Goal: Task Accomplishment & Management: Use online tool/utility

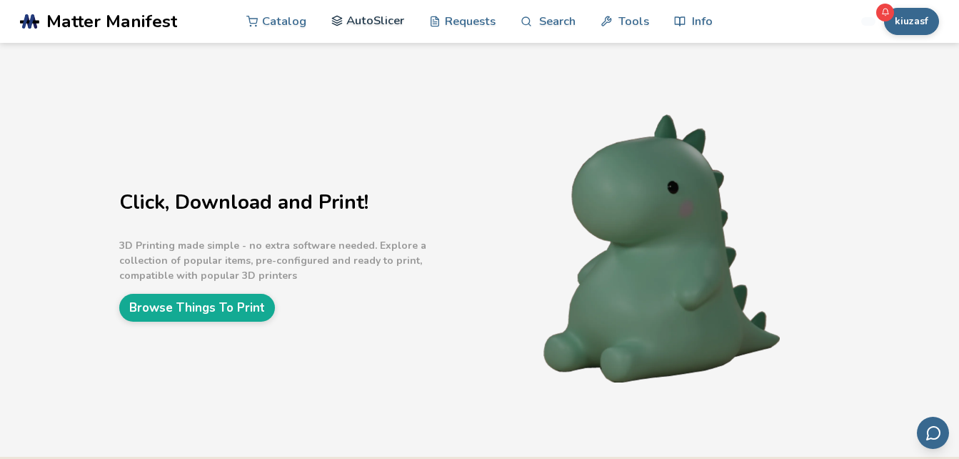
click at [387, 17] on link "AutoSlicer" at bounding box center [368, 20] width 74 height 43
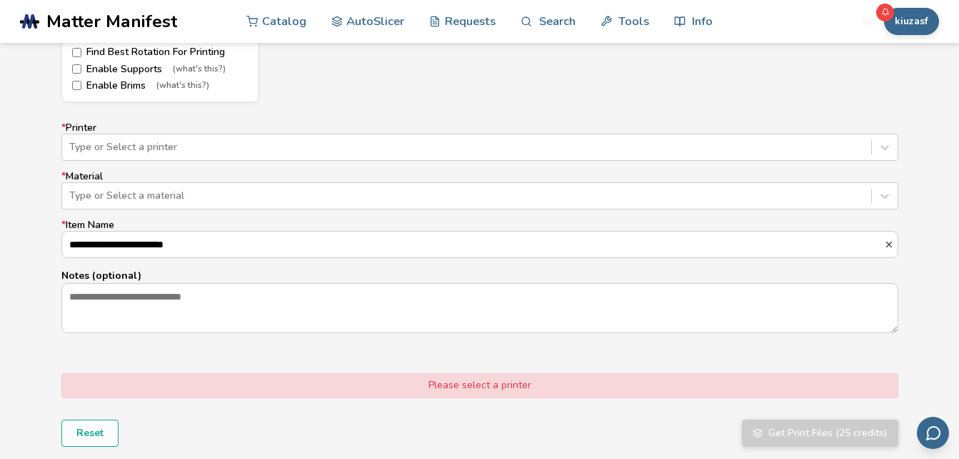
scroll to position [714, 0]
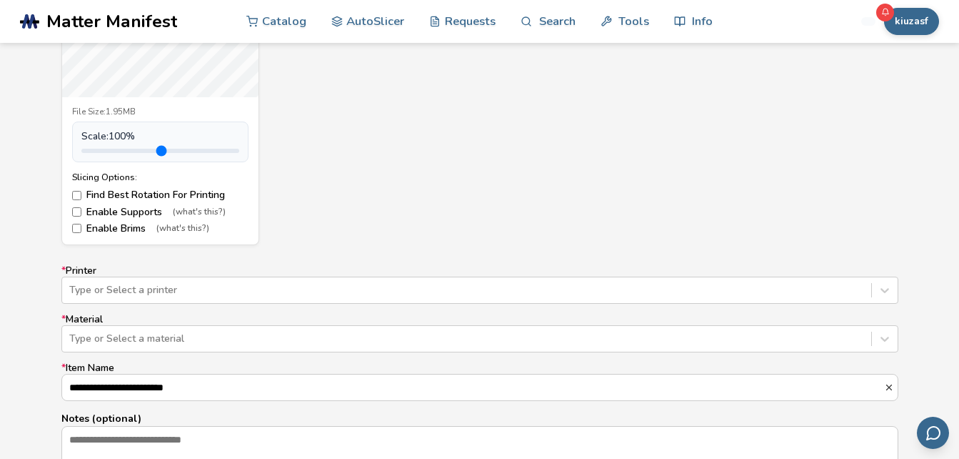
click at [179, 311] on div "**********" at bounding box center [479, 370] width 837 height 211
click at [176, 306] on div "**********" at bounding box center [479, 370] width 837 height 211
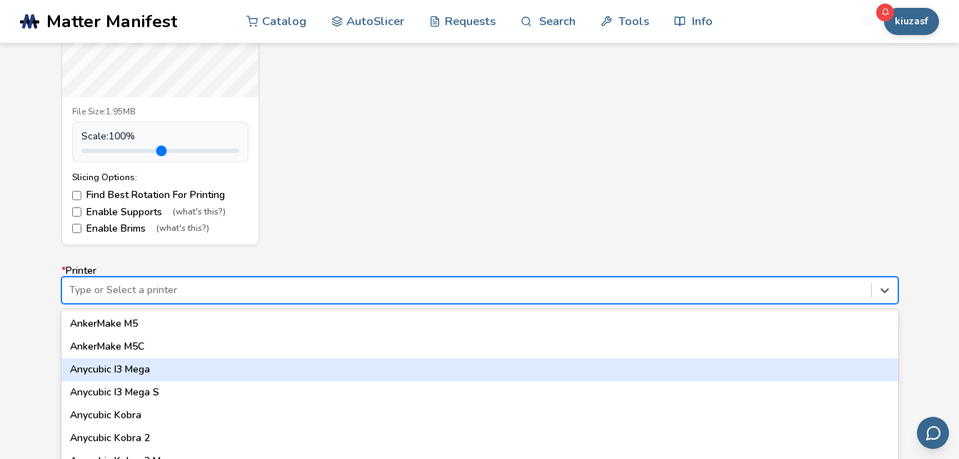
click at [176, 294] on div "64 results available. Use Up and Down to choose options, press Enter to select …" at bounding box center [479, 289] width 837 height 27
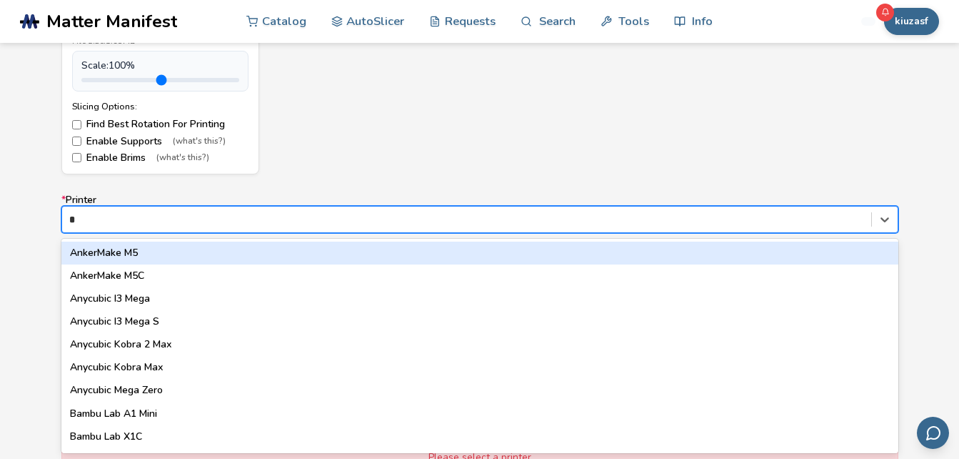
type input "**"
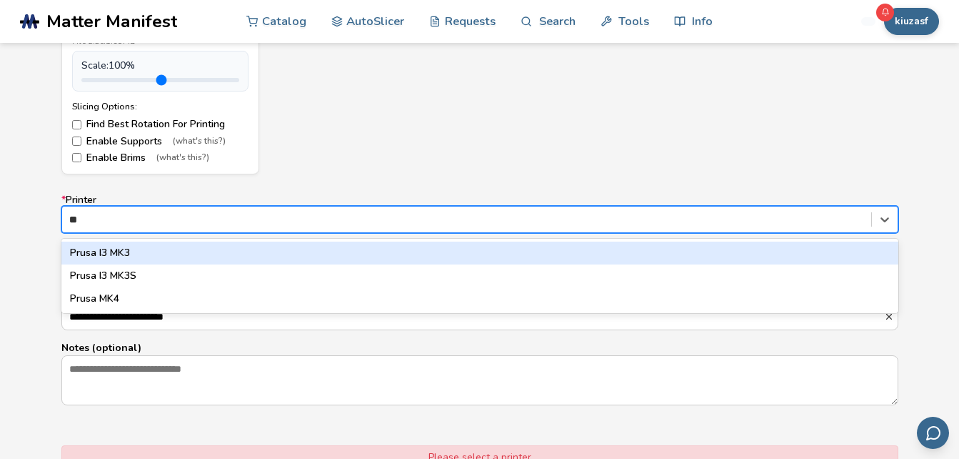
click at [119, 256] on div "Prusa I3 MK3" at bounding box center [479, 252] width 837 height 23
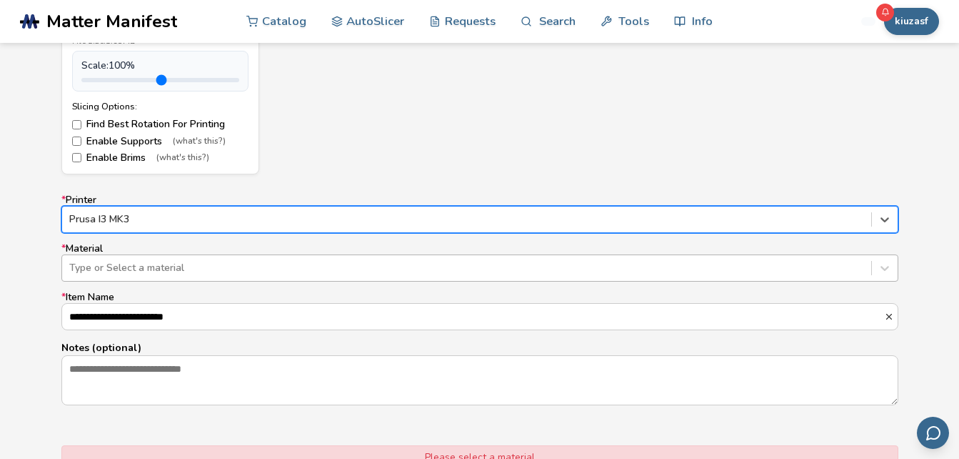
click at [154, 275] on div "Type or Select a material" at bounding box center [466, 268] width 809 height 20
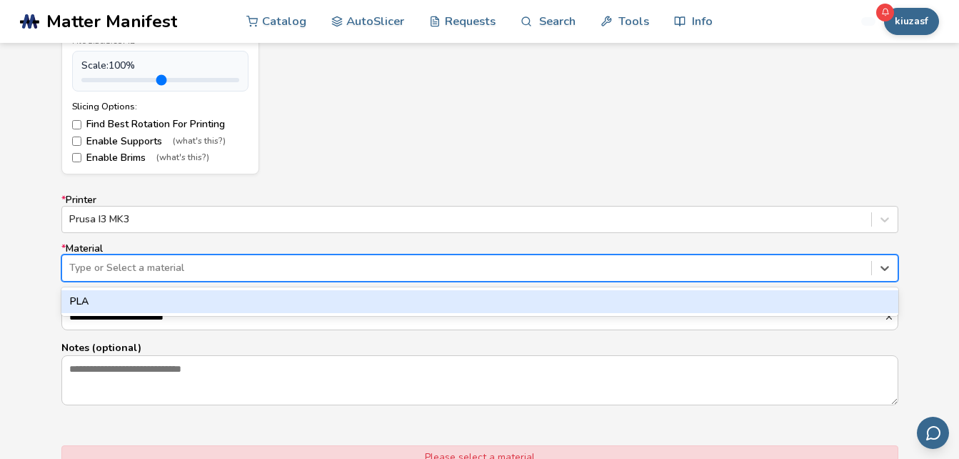
click at [129, 310] on div "PLA" at bounding box center [479, 301] width 837 height 23
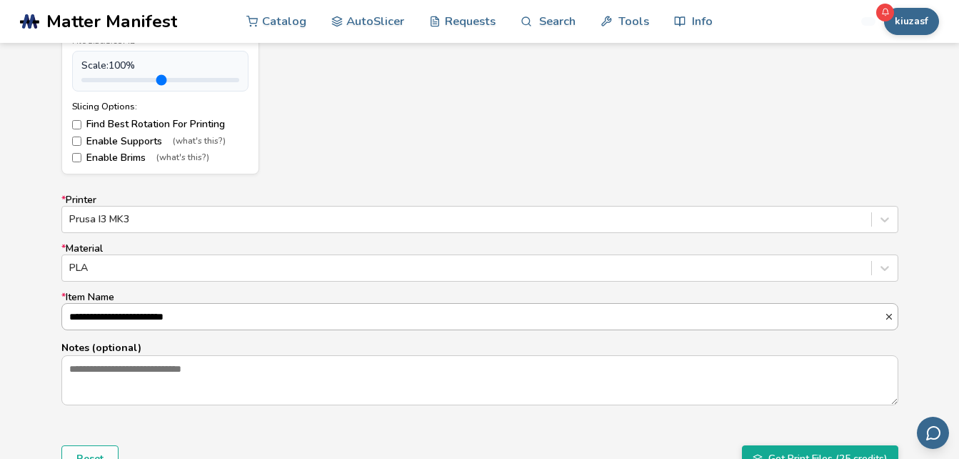
drag, startPoint x: 214, startPoint y: 323, endPoint x: 81, endPoint y: 329, distance: 132.3
click at [81, 329] on input "**********" at bounding box center [473, 317] width 822 height 26
type input "*"
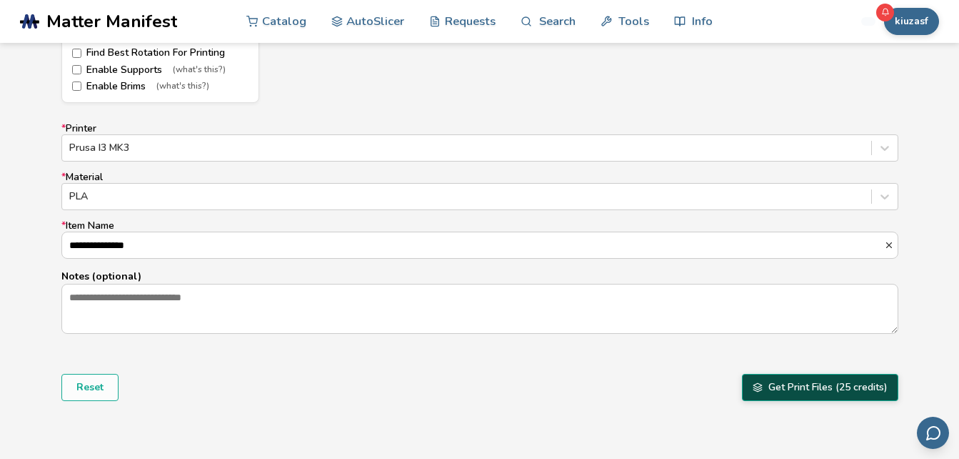
type input "**********"
drag, startPoint x: 834, startPoint y: 391, endPoint x: 834, endPoint y: 409, distance: 17.9
click at [836, 390] on button "Get Print Files (25 credits)" at bounding box center [820, 387] width 156 height 27
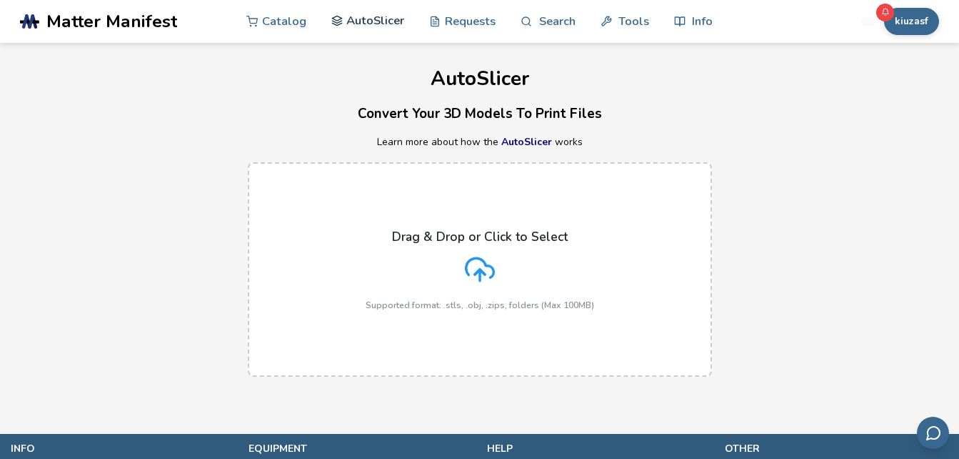
click at [349, 34] on link "AutoSlicer" at bounding box center [368, 20] width 74 height 43
click at [915, 15] on button "kiuzasf" at bounding box center [911, 21] width 55 height 27
click at [800, 222] on div "Drag & Drop or Click to Select Supported format: .stls, .obj, .zips, folders (M…" at bounding box center [479, 269] width 959 height 243
click at [293, 24] on link "Catalog" at bounding box center [276, 20] width 60 height 43
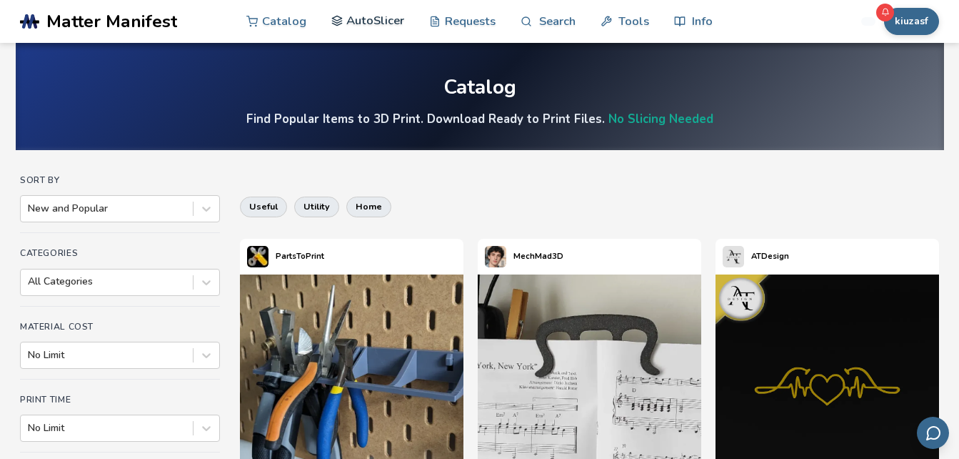
click at [382, 26] on link "AutoSlicer" at bounding box center [368, 20] width 74 height 43
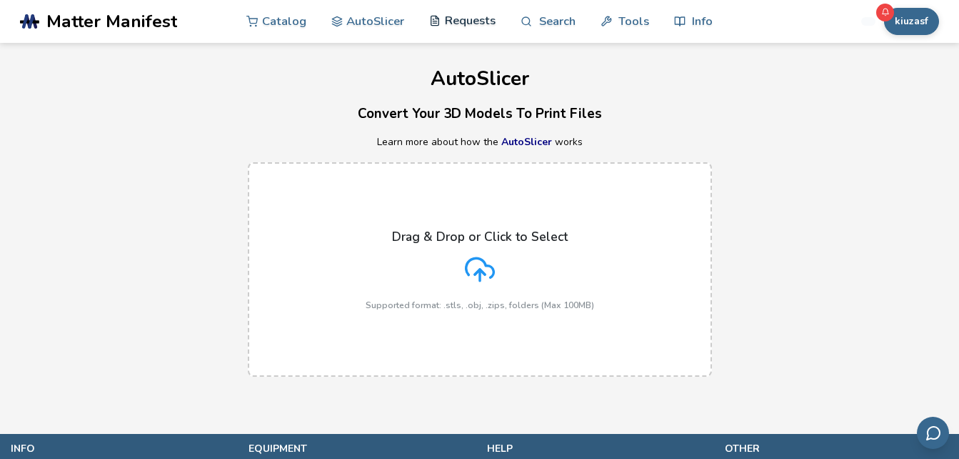
click at [453, 29] on link "Requests" at bounding box center [462, 20] width 66 height 43
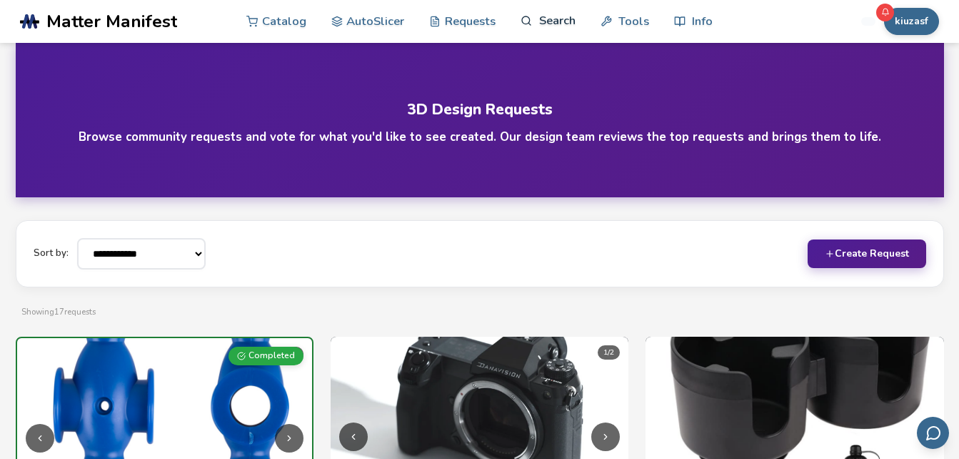
click at [524, 15] on icon at bounding box center [527, 21] width 12 height 12
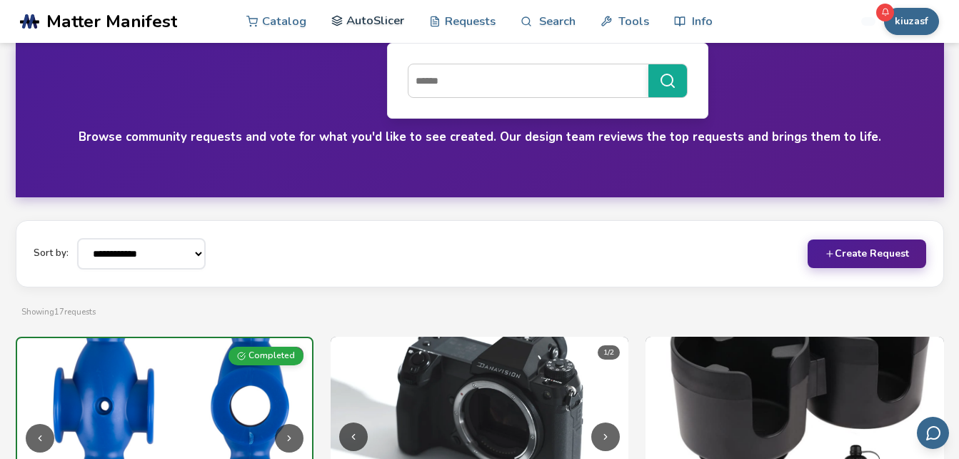
click at [404, 17] on nav "Catalog AutoSlicer Requests Search Tools Info" at bounding box center [479, 21] width 466 height 43
click at [395, 22] on link "AutoSlicer" at bounding box center [368, 20] width 74 height 43
click at [399, 31] on link "AutoSlicer" at bounding box center [368, 20] width 74 height 43
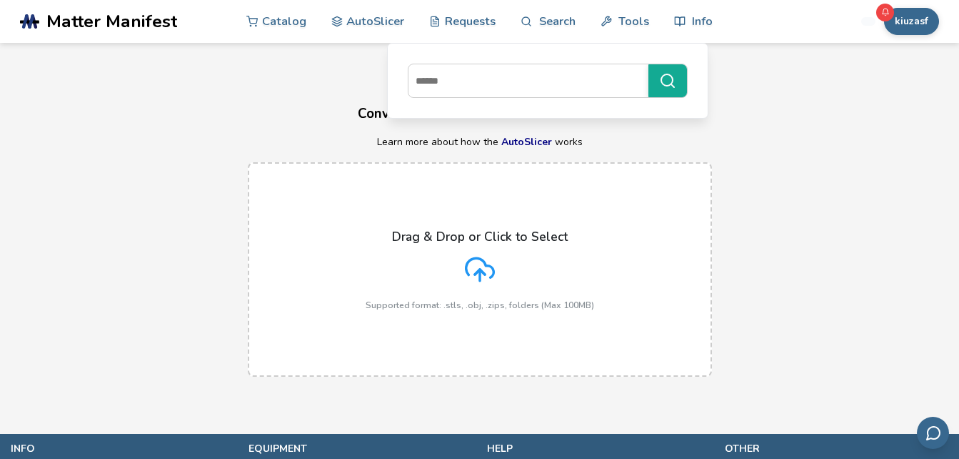
click at [952, 179] on div "Drag & Drop or Click to Select Supported format: .stls, .obj, .zips, folders (M…" at bounding box center [479, 269] width 959 height 243
drag, startPoint x: 867, startPoint y: 156, endPoint x: 851, endPoint y: 161, distance: 17.2
click at [866, 159] on div "Drag & Drop or Click to Select Supported format: .stls, .obj, .zips, folders (M…" at bounding box center [479, 269] width 959 height 243
click at [524, 141] on link "AutoSlicer" at bounding box center [526, 142] width 51 height 14
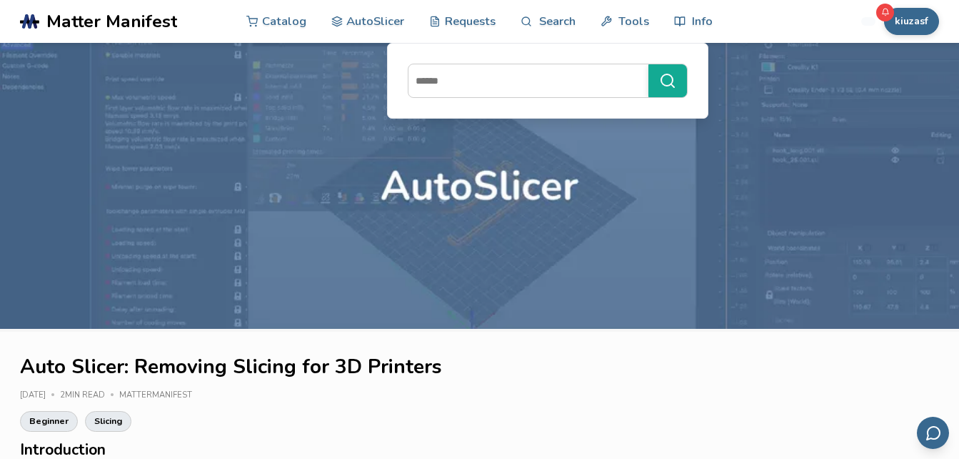
click at [706, 114] on div at bounding box center [547, 81] width 321 height 76
drag, startPoint x: 702, startPoint y: 116, endPoint x: 728, endPoint y: 104, distance: 28.4
click at [702, 115] on div at bounding box center [547, 81] width 321 height 76
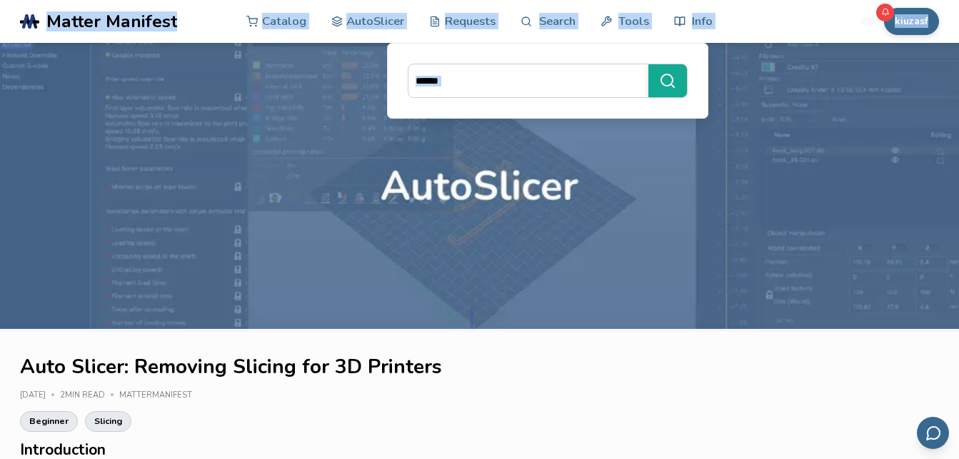
click at [942, 11] on body ".cls-1, .cls-2, .cls-3 { stroke-width: 0px; } .cls-2 { fill: #1d1e56; } .cls-3 …" at bounding box center [479, 229] width 959 height 459
click at [739, 29] on div "kiuzasf Catalog AutoSlicer Requests Search Tools Info Catalog AutoSlicer Reques…" at bounding box center [836, 21] width 206 height 43
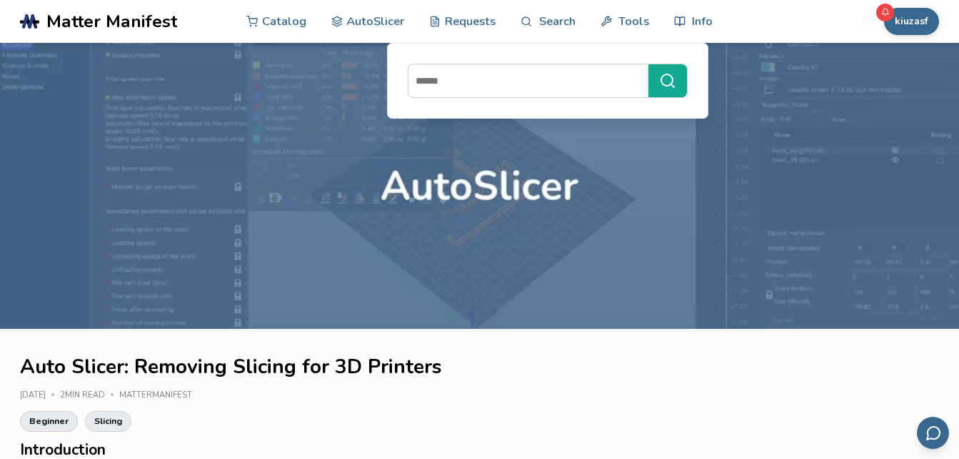
click at [739, 31] on div "kiuzasf Catalog AutoSlicer Requests Search Tools Info Catalog AutoSlicer Reques…" at bounding box center [836, 21] width 206 height 43
click at [613, 26] on link "Tools" at bounding box center [625, 20] width 49 height 43
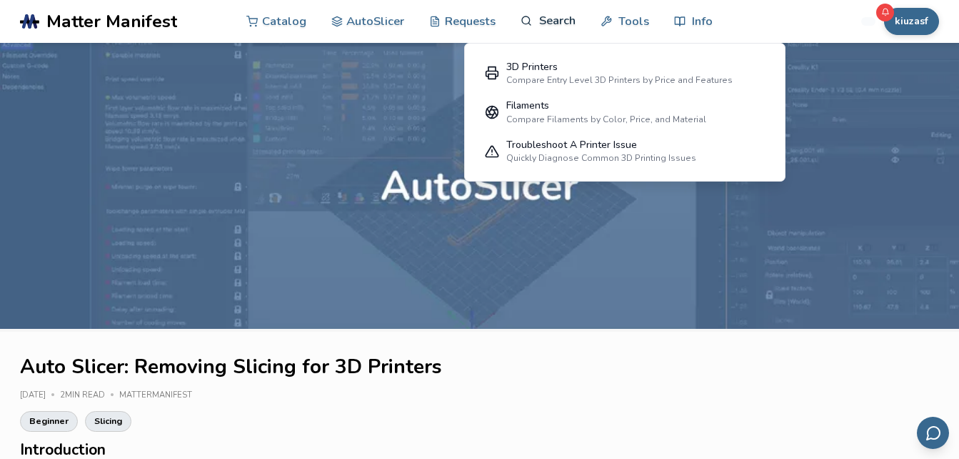
click at [547, 31] on link "Search" at bounding box center [548, 20] width 54 height 43
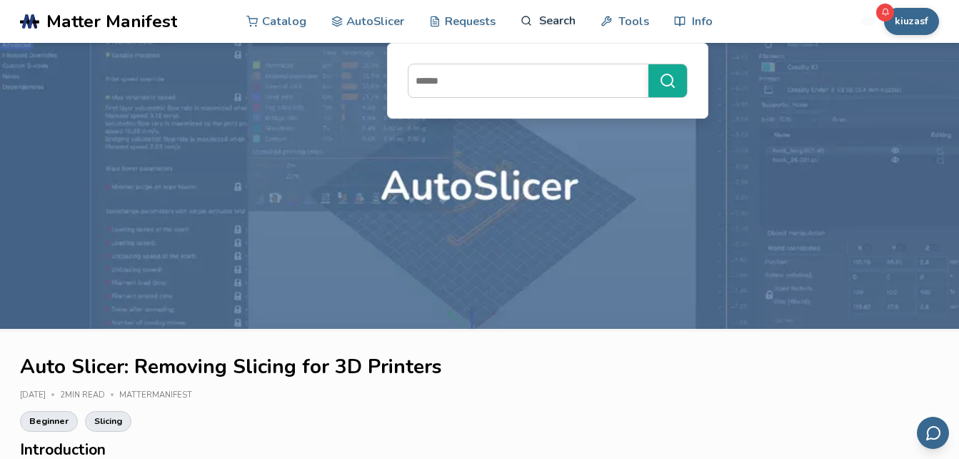
click at [549, 30] on link "Search" at bounding box center [548, 20] width 54 height 43
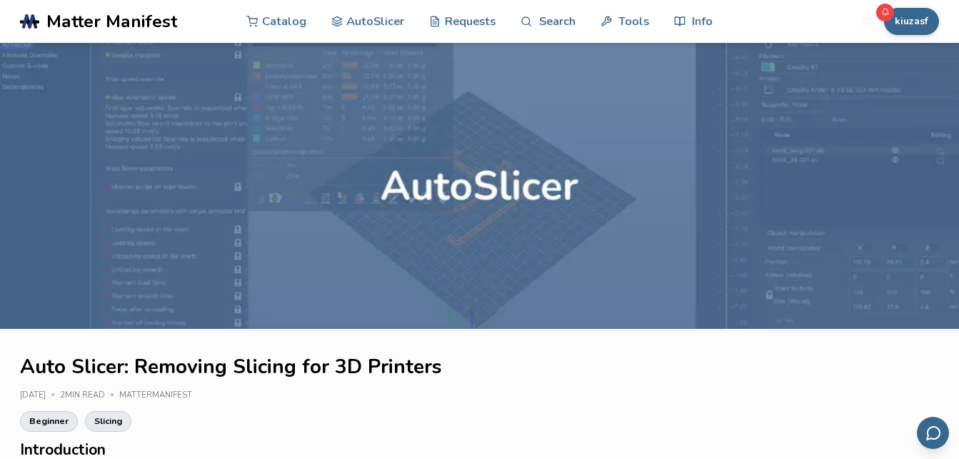
click at [326, 17] on nav "Catalog AutoSlicer Requests Search Tools Info" at bounding box center [479, 21] width 466 height 43
drag, startPoint x: 326, startPoint y: 18, endPoint x: 332, endPoint y: 22, distance: 7.7
click at [326, 18] on nav "Catalog AutoSlicer Requests Search Tools Info" at bounding box center [479, 21] width 466 height 43
click at [361, 26] on link "AutoSlicer" at bounding box center [368, 20] width 74 height 43
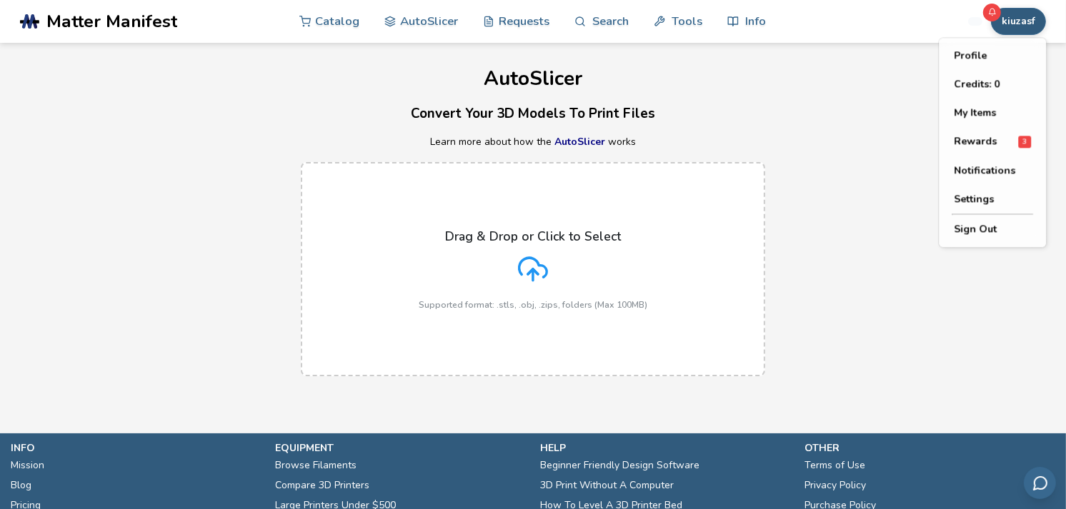
click at [959, 32] on button "kiuzasf" at bounding box center [1018, 21] width 55 height 27
click at [908, 401] on section ".cls-1, .cls-2, .cls-3 { stroke-width: 0px; } .cls-2 { fill: #1d1e56; } .cls-3 …" at bounding box center [533, 254] width 1066 height 509
click at [959, 69] on h1 "AutoSlicer" at bounding box center [533, 79] width 1066 height 22
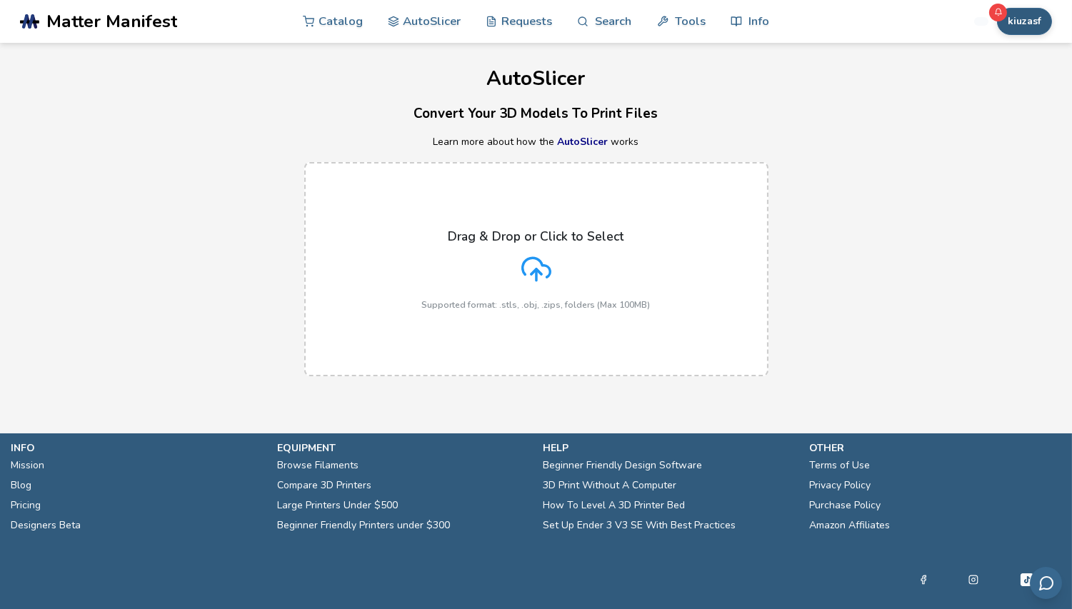
click at [959, 26] on button "kiuzasf" at bounding box center [1024, 21] width 55 height 27
drag, startPoint x: 851, startPoint y: 400, endPoint x: 830, endPoint y: 383, distance: 26.9
click at [852, 394] on section ".cls-1, .cls-2, .cls-3 { stroke-width: 0px; } .cls-2 { fill: #1d1e56; } .cls-3 …" at bounding box center [536, 304] width 1072 height 609
drag, startPoint x: 660, startPoint y: 4, endPoint x: 589, endPoint y: 0, distance: 70.8
drag, startPoint x: 589, startPoint y: 0, endPoint x: 363, endPoint y: 104, distance: 249.3
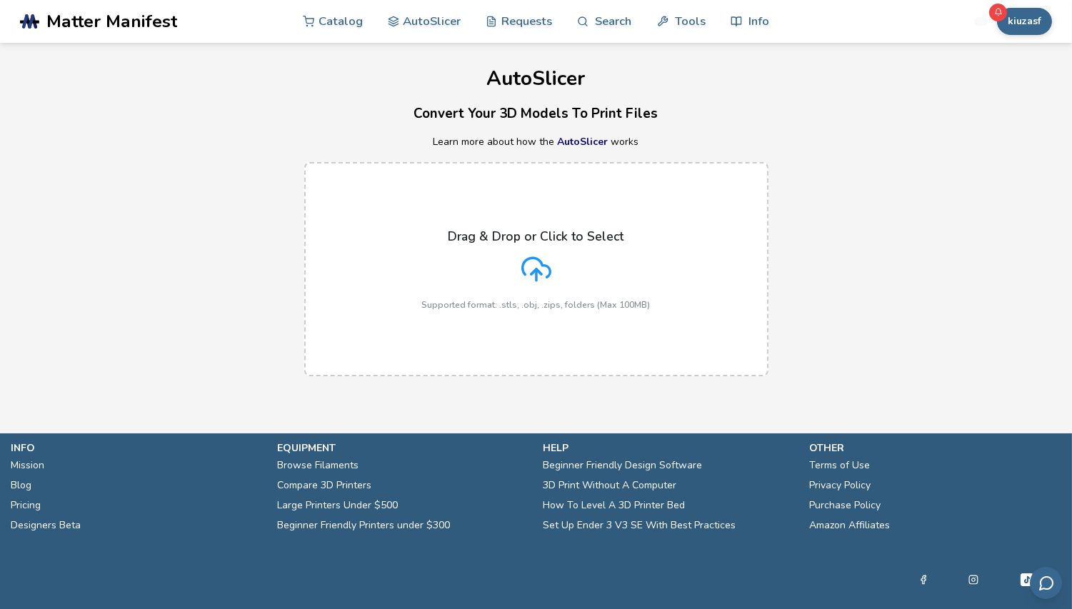
click at [363, 105] on h3 "Convert Your 3D Models To Print Files" at bounding box center [536, 114] width 1072 height 22
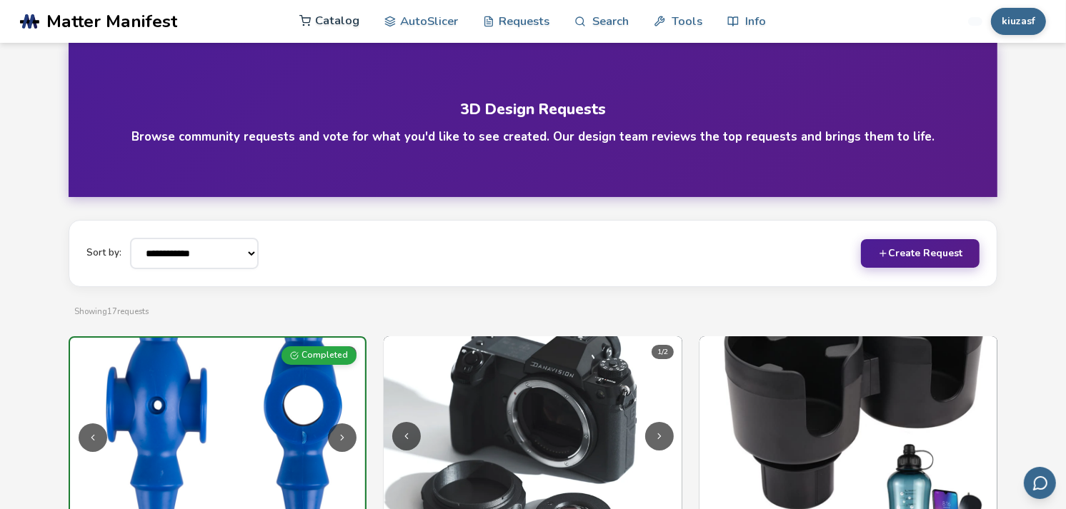
click at [348, 21] on link "Catalog" at bounding box center [329, 20] width 60 height 43
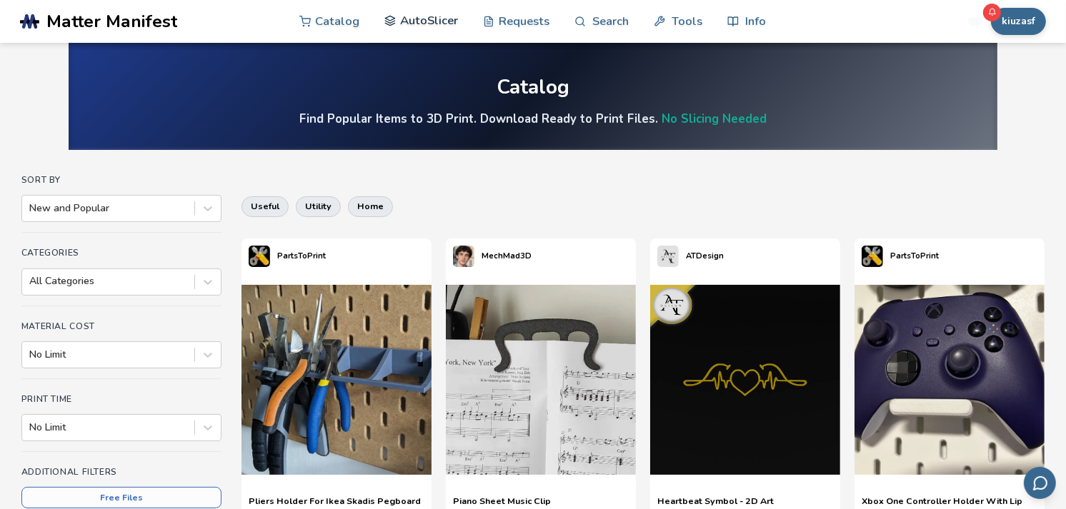
click at [429, 25] on link "AutoSlicer" at bounding box center [421, 20] width 74 height 43
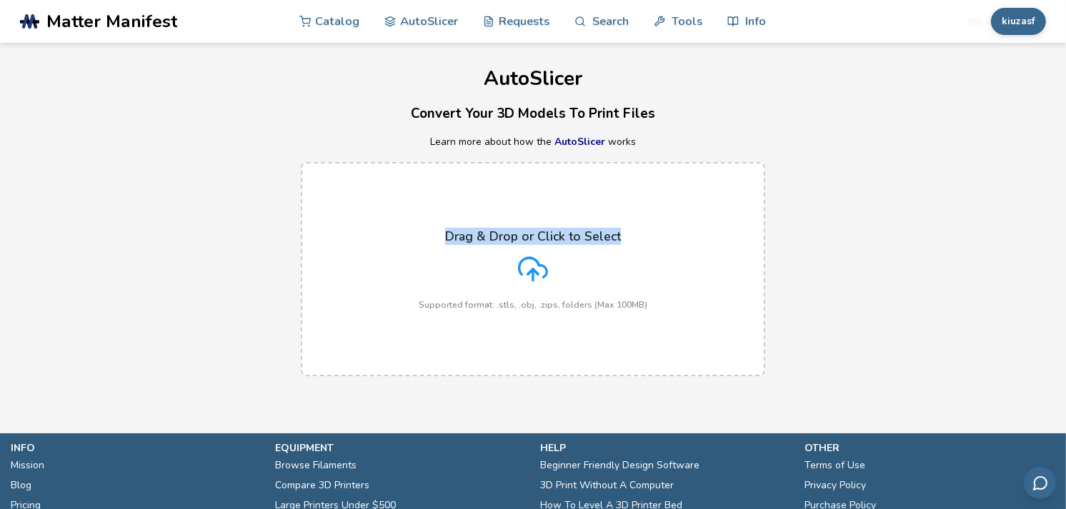
click at [764, 149] on div "AutoSlicer Convert Your 3D Models To Print Files Learn more about how the AutoS…" at bounding box center [533, 217] width 1066 height 348
click at [1033, 23] on button "kiuzasf" at bounding box center [1018, 21] width 55 height 27
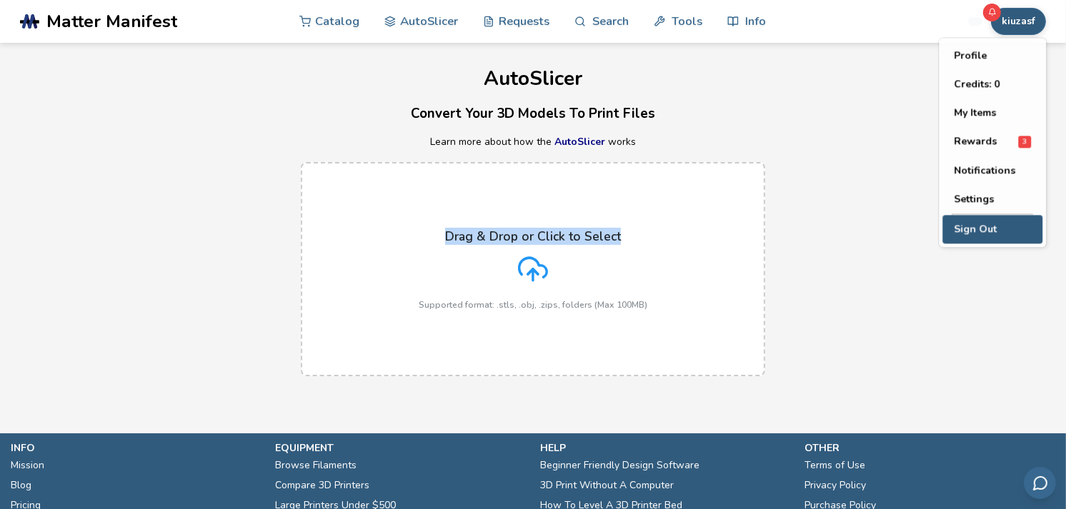
click at [994, 237] on button "Sign Out" at bounding box center [992, 229] width 100 height 29
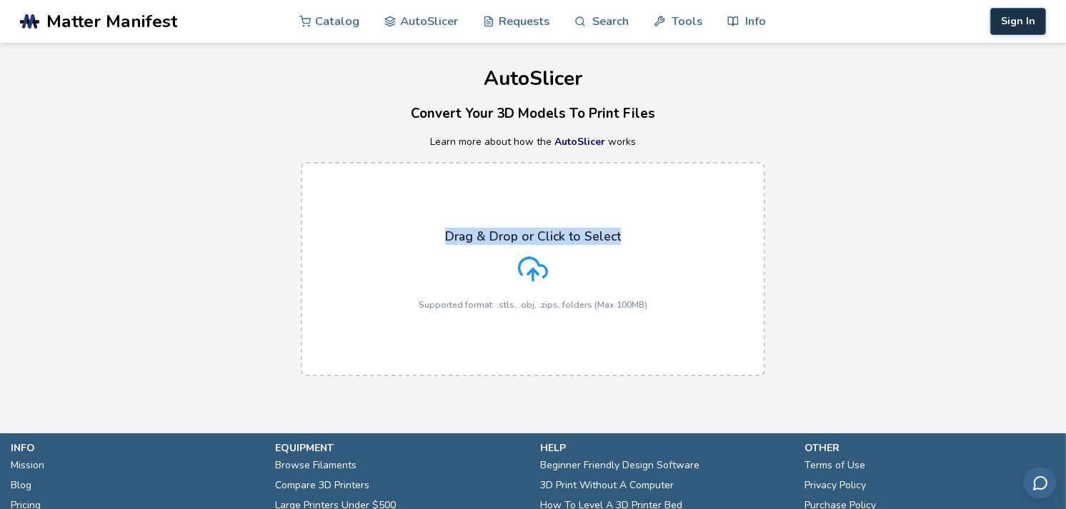
click at [1024, 17] on button "Sign In" at bounding box center [1018, 21] width 56 height 27
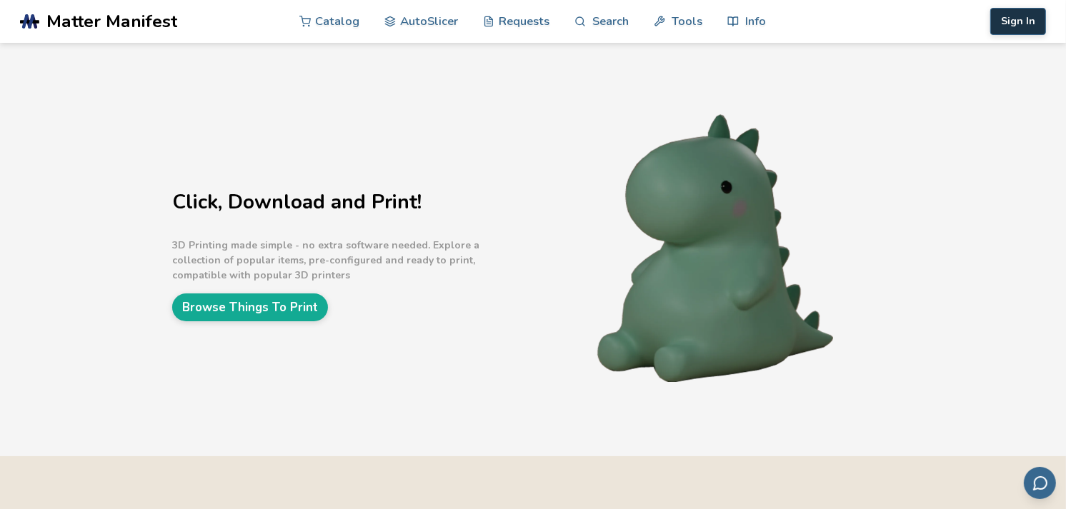
click at [1011, 29] on button "Sign In" at bounding box center [1018, 21] width 56 height 27
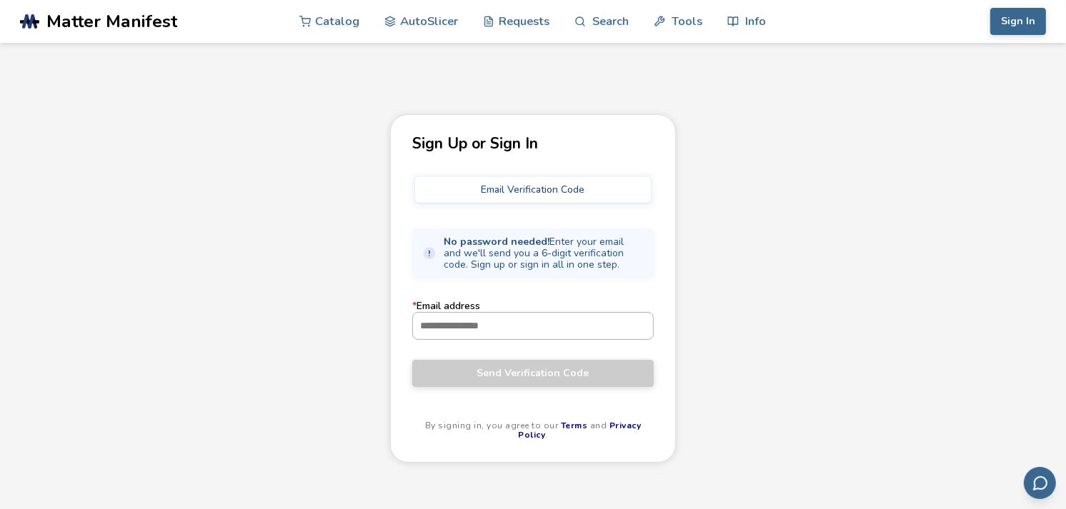
click at [531, 344] on form "* Email address Send Verification Code" at bounding box center [532, 344] width 241 height 86
click at [522, 334] on input "* Email address" at bounding box center [533, 326] width 240 height 26
paste input "**********"
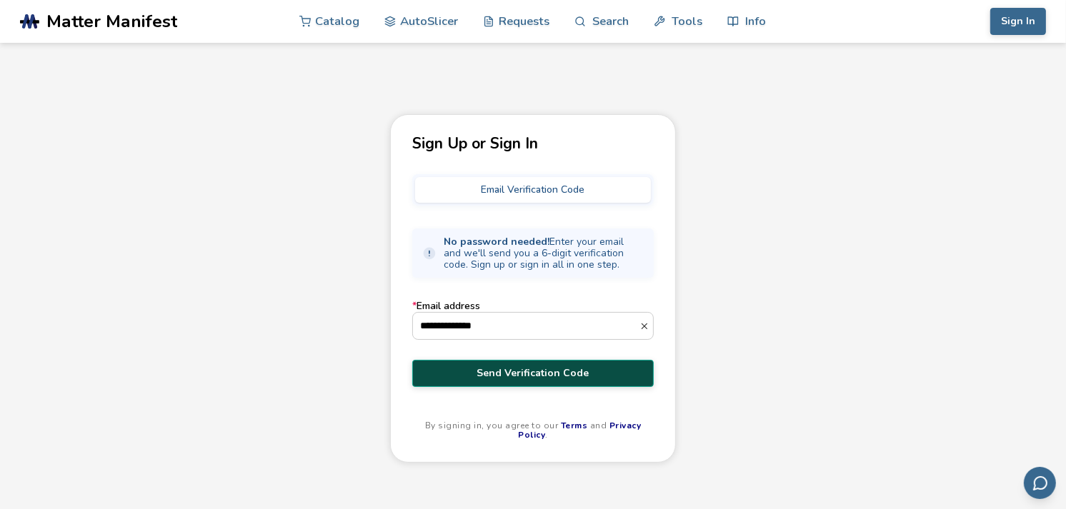
type input "**********"
drag, startPoint x: 518, startPoint y: 376, endPoint x: 481, endPoint y: 391, distance: 40.1
click at [518, 375] on span "Send Verification Code" at bounding box center [533, 373] width 220 height 11
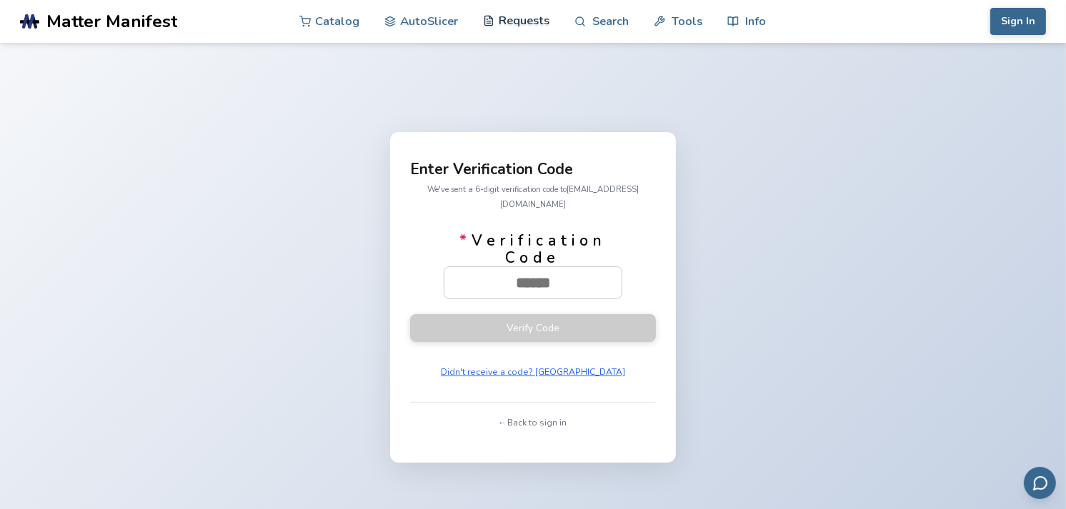
paste input "******"
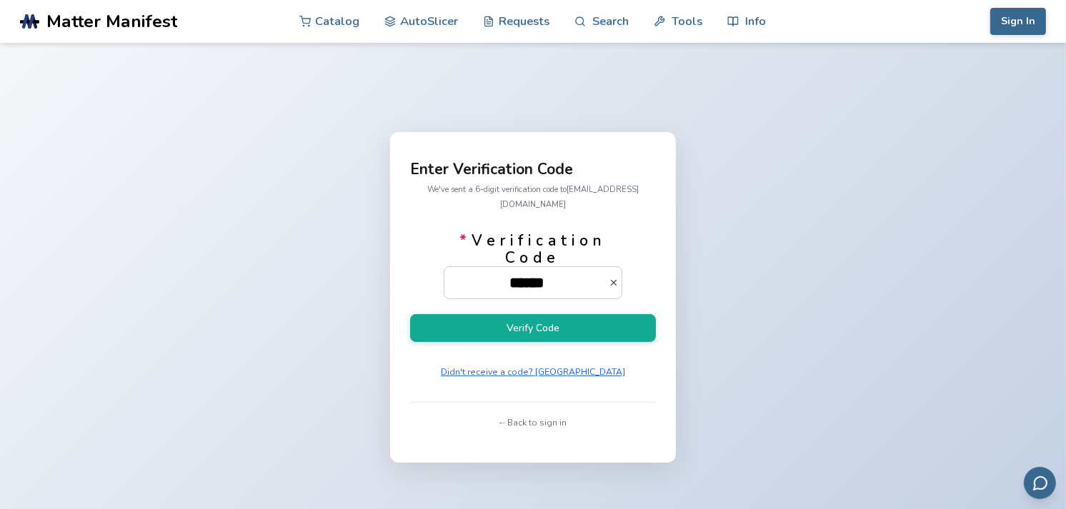
type input "******"
click at [410, 314] on button "Verify Code" at bounding box center [533, 328] width 246 height 28
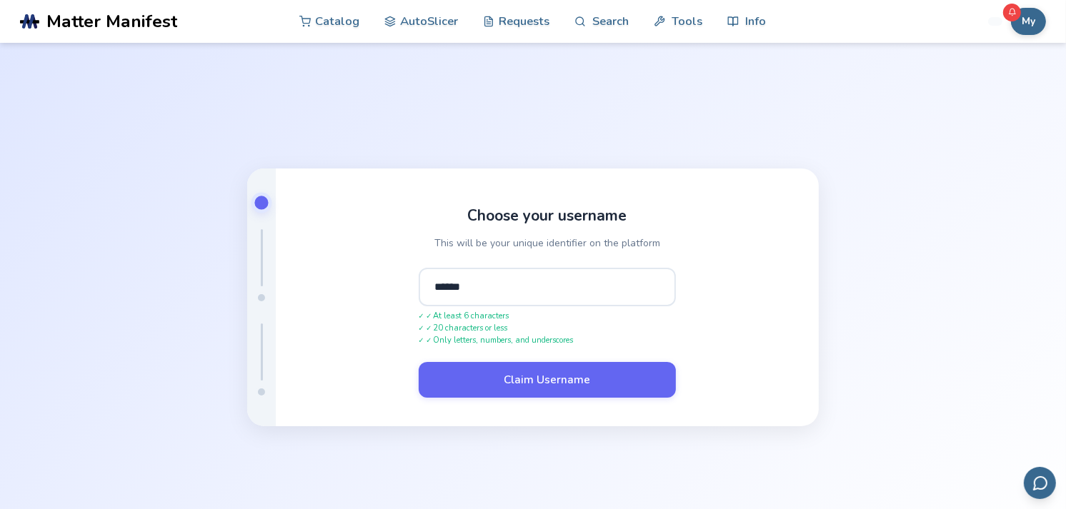
type input "******"
click at [419, 362] on button "Claim Username" at bounding box center [547, 380] width 257 height 36
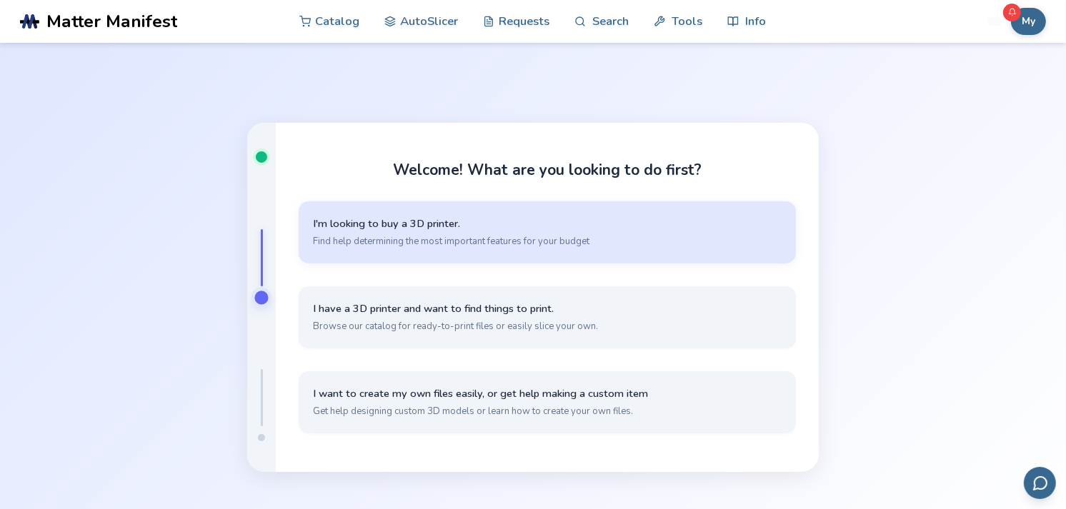
click at [494, 229] on span "I'm looking to buy a 3D printer." at bounding box center [547, 224] width 469 height 14
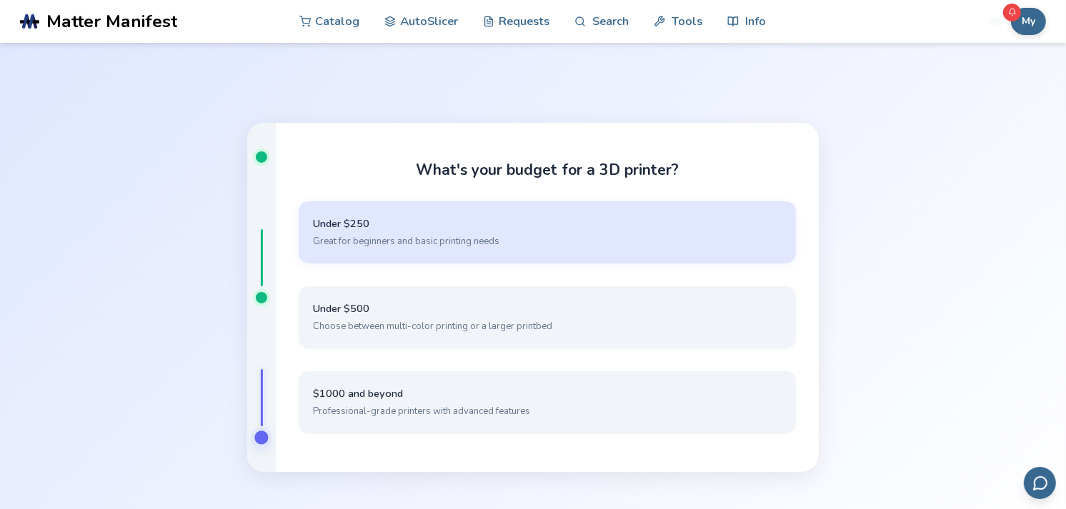
click at [634, 224] on span "Under $250" at bounding box center [547, 224] width 469 height 14
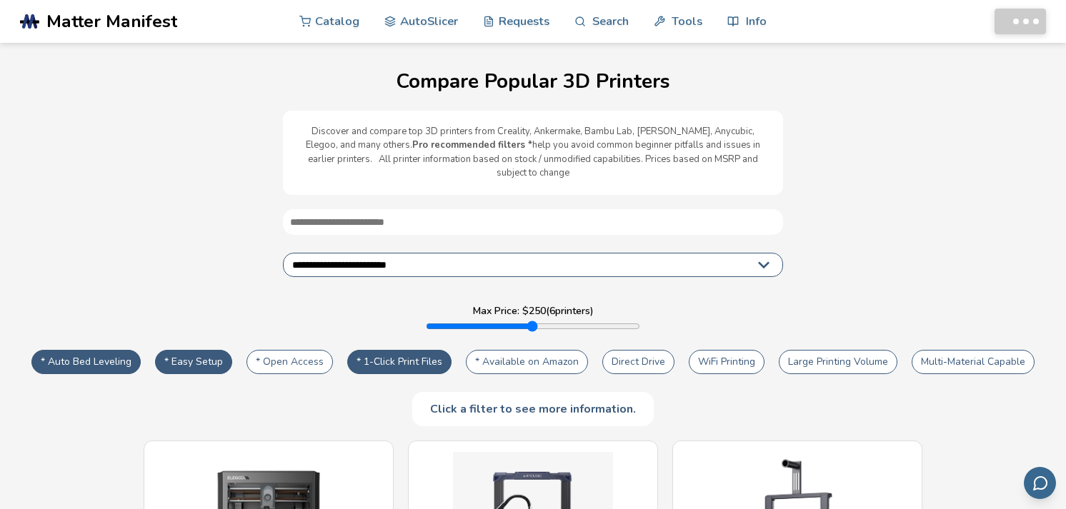
select select "**********"
click at [403, 12] on link "AutoSlicer" at bounding box center [421, 20] width 74 height 43
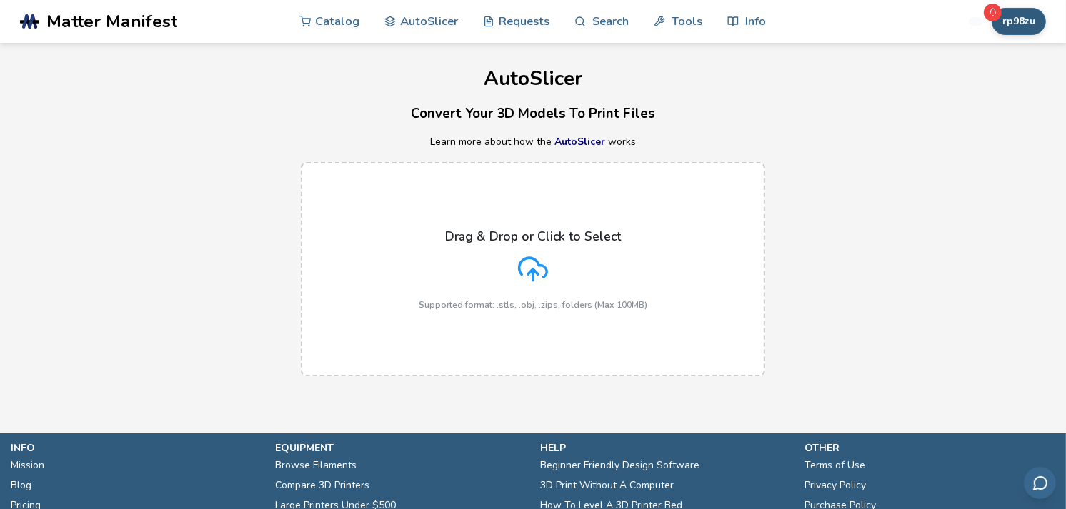
click at [1011, 29] on button "rp98zu" at bounding box center [1018, 21] width 54 height 27
click at [860, 169] on div "Drag & Drop or Click to Select Supported format: .stls, .obj, .zips, folders (M…" at bounding box center [533, 269] width 1066 height 243
click at [586, 222] on label "Drag & Drop or Click to Select Supported format: .stls, .obj, .zips, folders (M…" at bounding box center [533, 269] width 464 height 214
click at [0, 0] on input "Drag & Drop or Click to Select Supported format: .stls, .obj, .zips, folders (M…" at bounding box center [0, 0] width 0 height 0
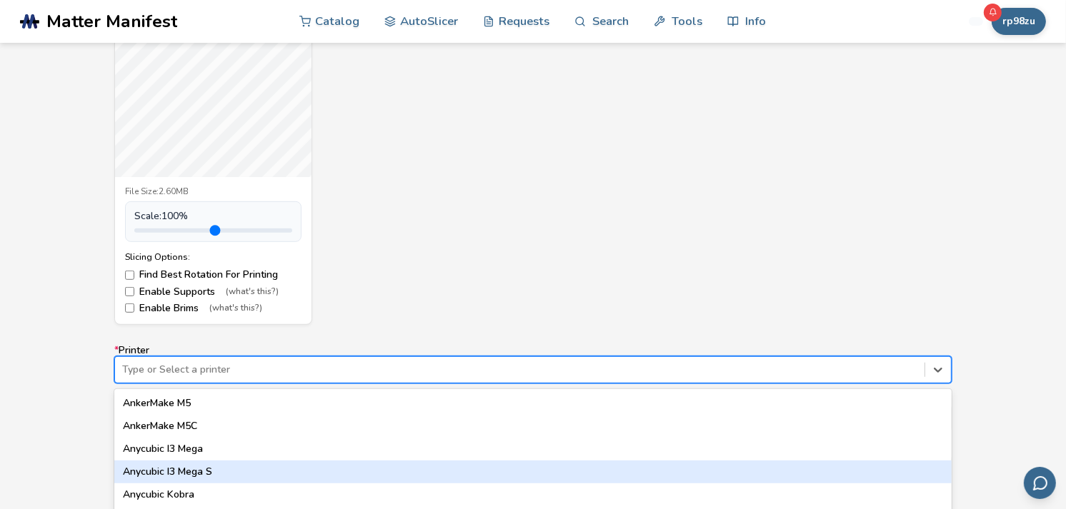
click at [281, 375] on div "64 results available. Use Up and Down to choose options, press Enter to select …" at bounding box center [532, 369] width 837 height 27
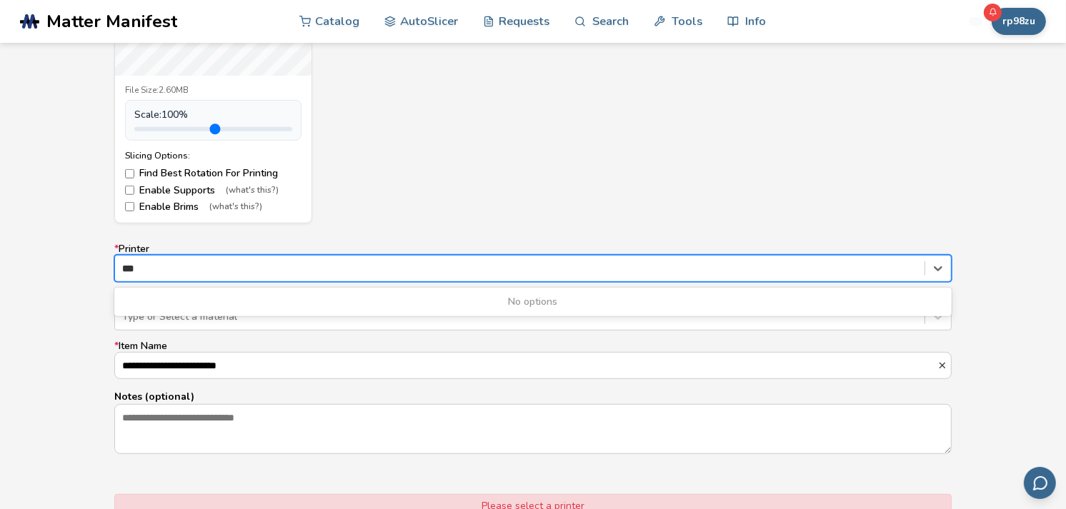
type input "***"
drag, startPoint x: 212, startPoint y: 309, endPoint x: 189, endPoint y: 306, distance: 23.1
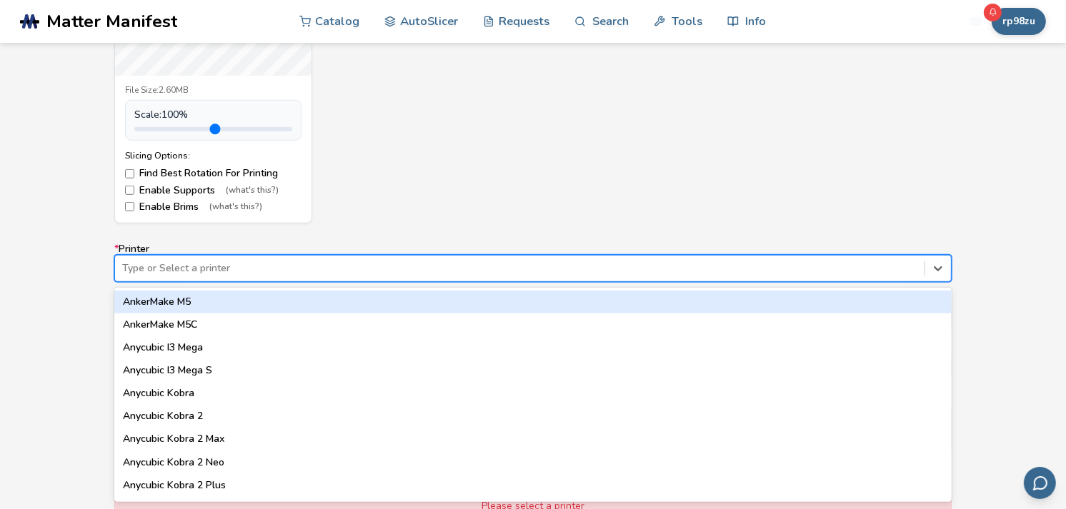
drag, startPoint x: 189, startPoint y: 306, endPoint x: 145, endPoint y: 267, distance: 58.7
click at [145, 268] on div at bounding box center [519, 268] width 795 height 14
type input "**"
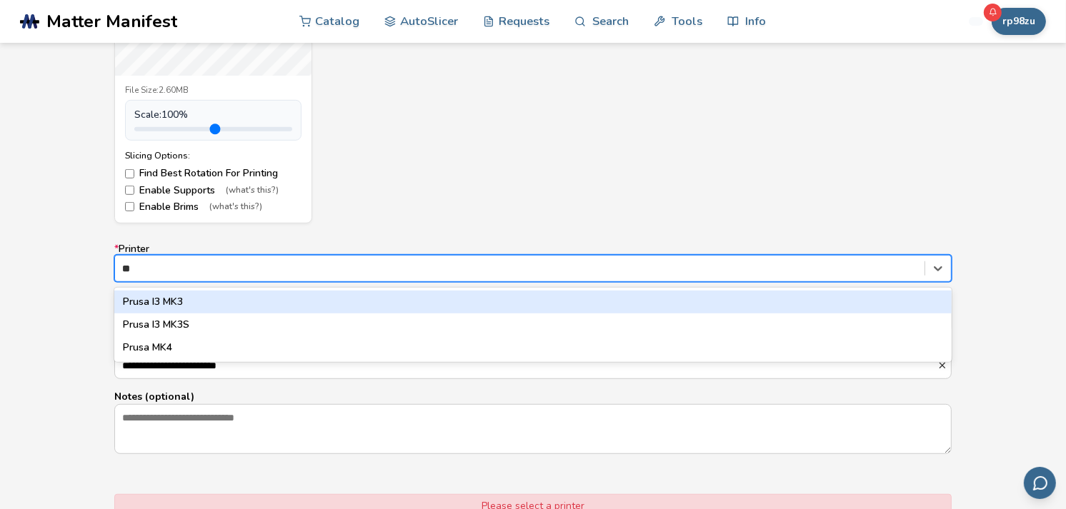
click at [161, 293] on div "Prusa I3 MK3" at bounding box center [532, 302] width 837 height 23
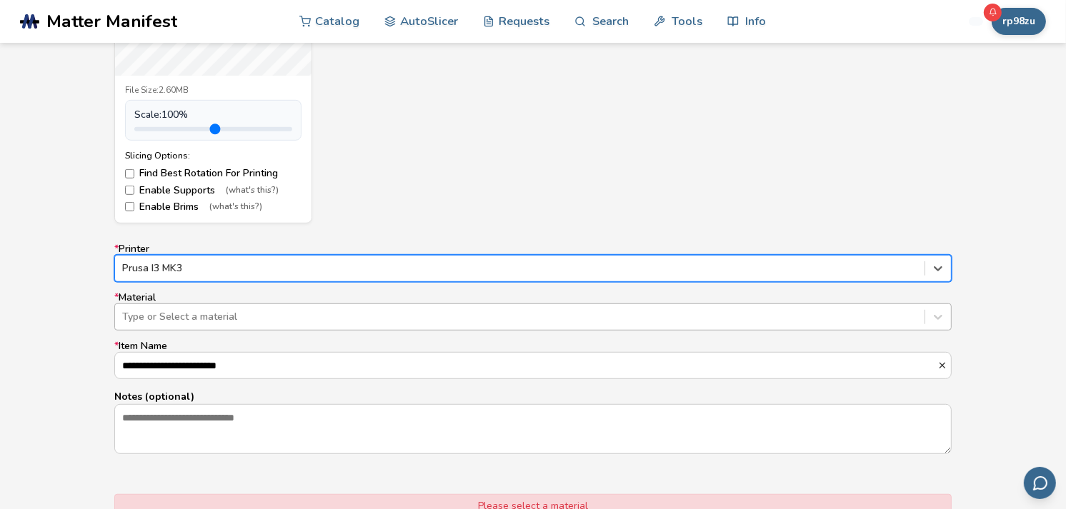
click at [172, 324] on div at bounding box center [519, 317] width 795 height 14
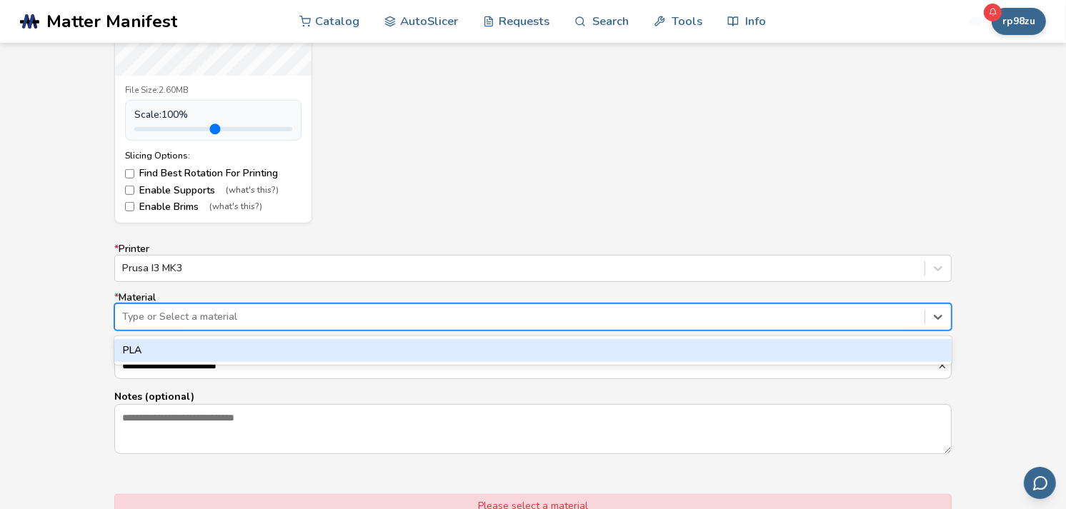
click at [163, 341] on div "PLA" at bounding box center [532, 350] width 837 height 23
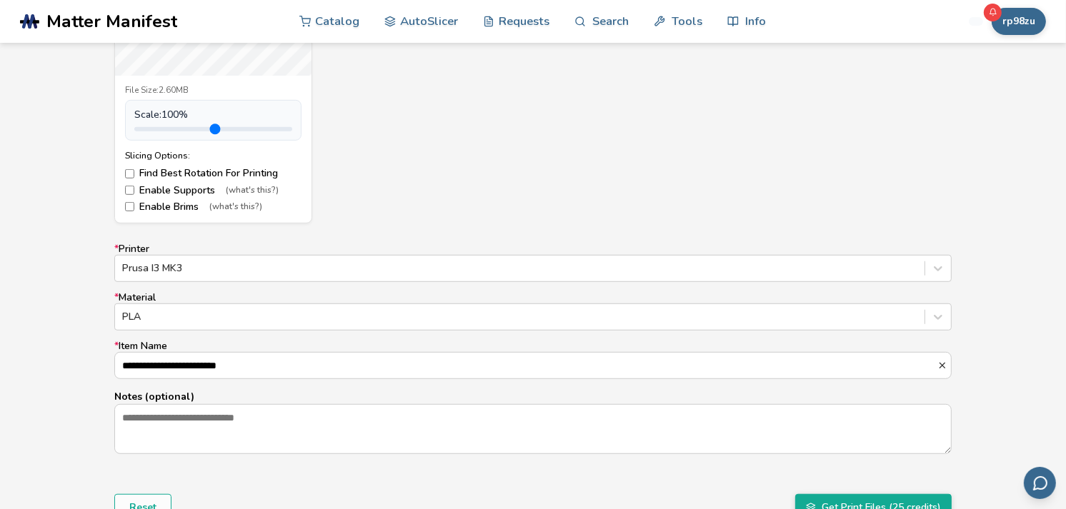
drag, startPoint x: 283, startPoint y: 361, endPoint x: 99, endPoint y: 367, distance: 184.4
click at [100, 365] on div "**********" at bounding box center [533, 177] width 1066 height 801
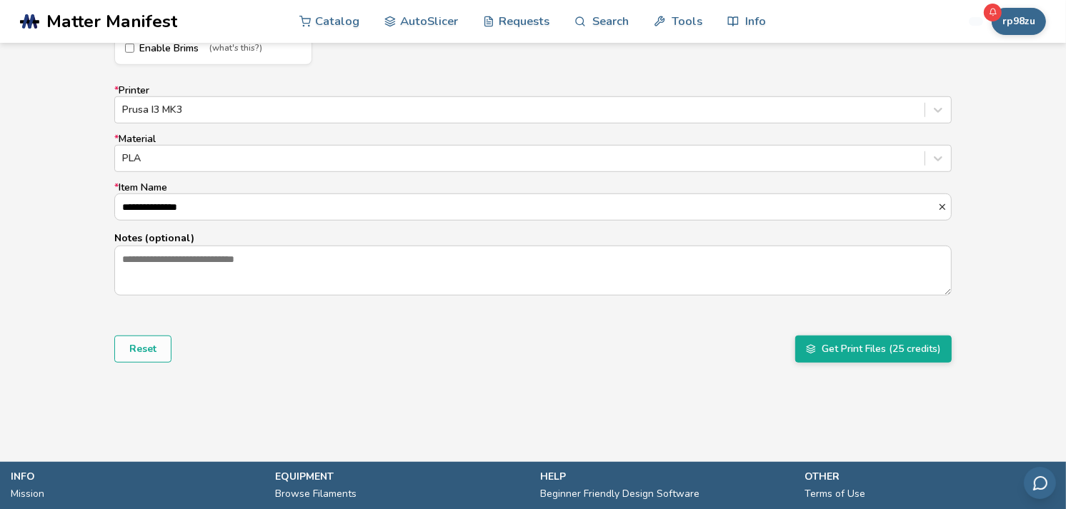
type input "**********"
drag, startPoint x: 831, startPoint y: 360, endPoint x: 816, endPoint y: 381, distance: 26.0
click at [831, 359] on button "Get Print Files (25 credits)" at bounding box center [873, 349] width 156 height 27
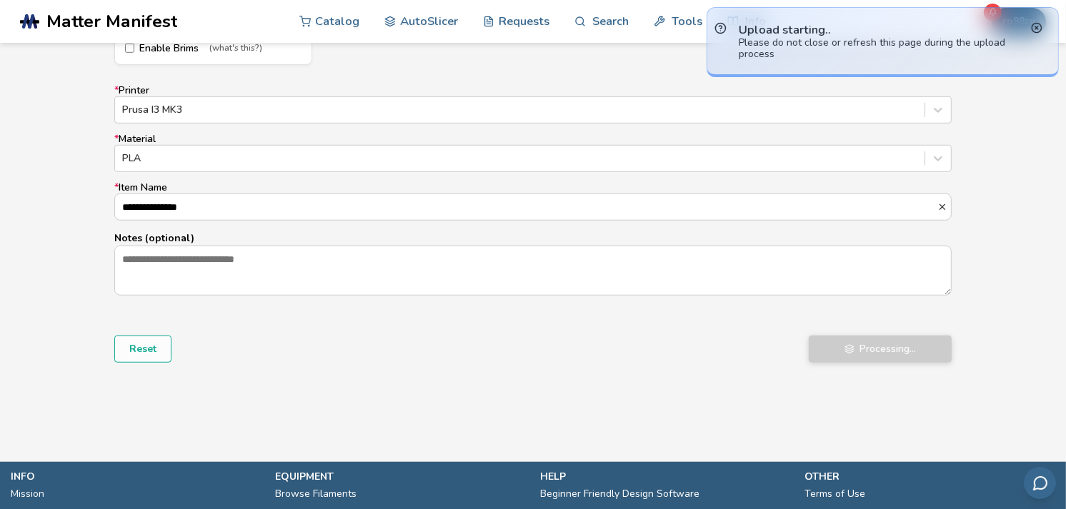
scroll to position [736, 0]
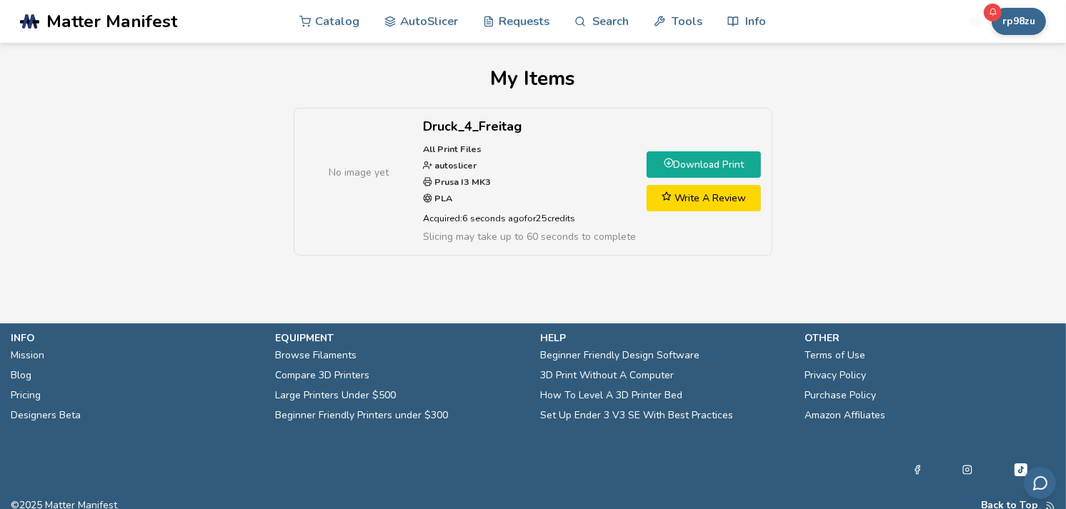
click at [691, 169] on link "Download Print" at bounding box center [703, 164] width 114 height 26
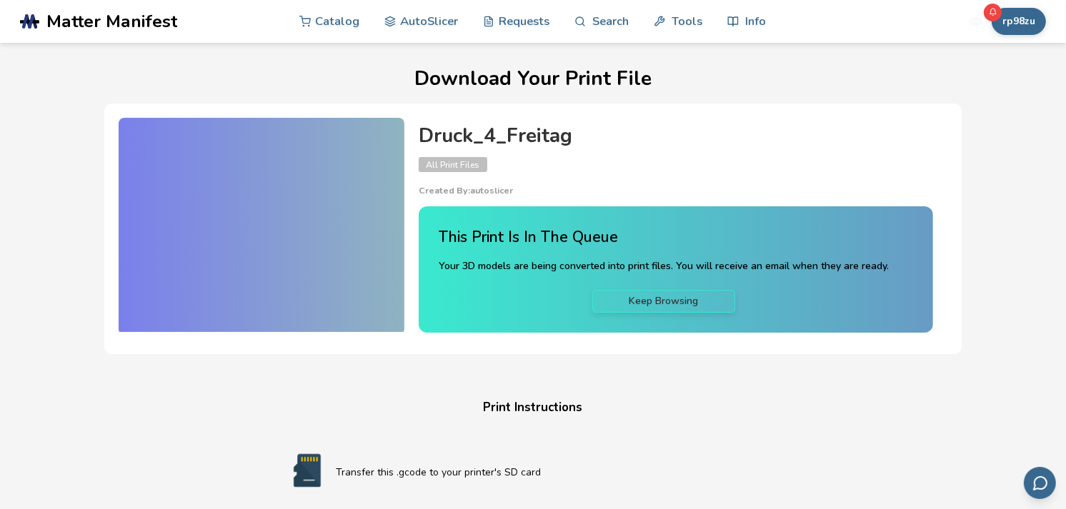
click at [609, 296] on link "Keep Browsing" at bounding box center [663, 301] width 143 height 23
click at [314, 189] on div at bounding box center [262, 225] width 286 height 214
click at [1015, 23] on button "rp98zu" at bounding box center [1018, 21] width 54 height 27
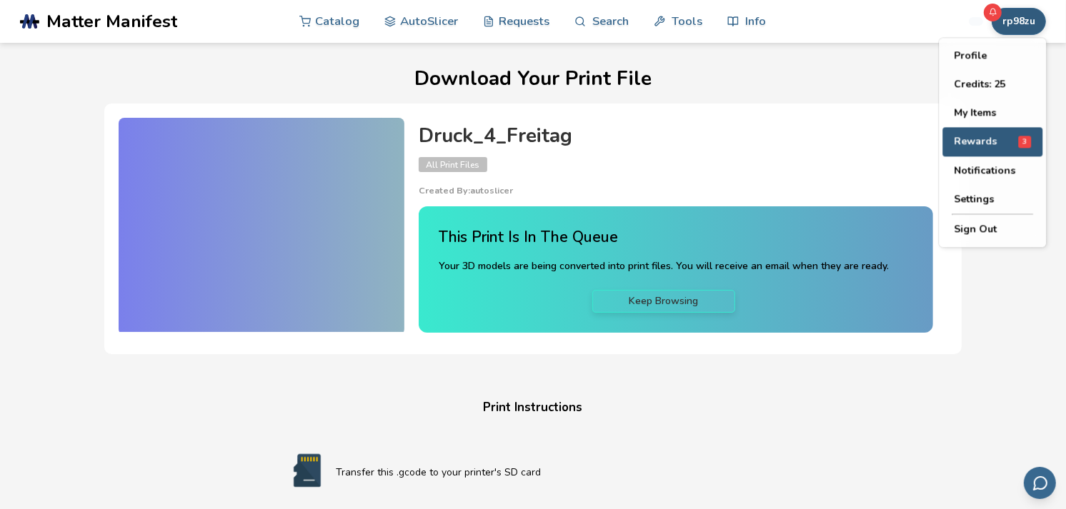
drag, startPoint x: 990, startPoint y: 134, endPoint x: 945, endPoint y: 182, distance: 65.7
click at [990, 136] on span "Rewards" at bounding box center [975, 141] width 43 height 11
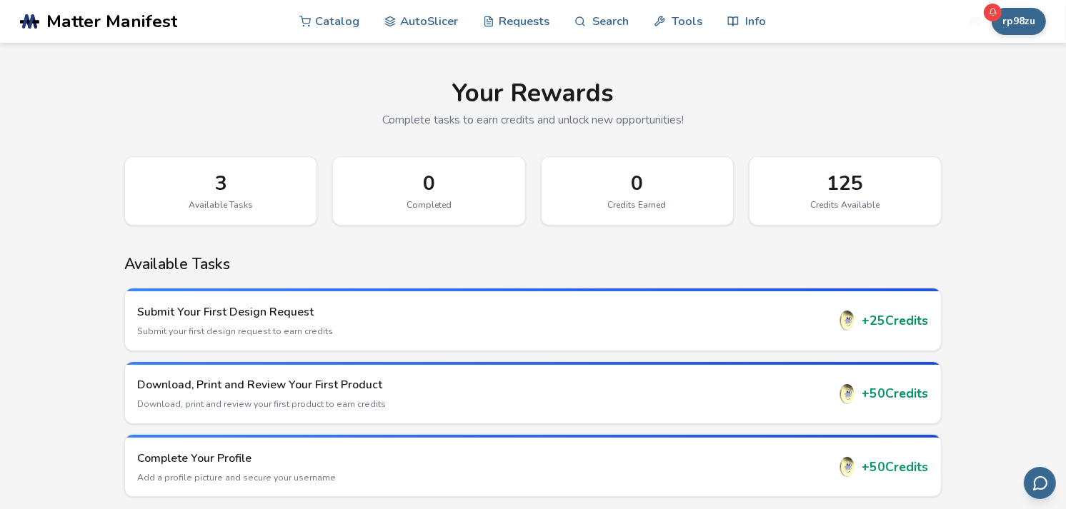
click at [847, 189] on div "125" at bounding box center [844, 183] width 161 height 23
click at [824, 196] on div "125 Credits Available" at bounding box center [845, 190] width 193 height 69
drag, startPoint x: 824, startPoint y: 196, endPoint x: 757, endPoint y: 281, distance: 108.4
click at [757, 281] on div "Available Tasks Submit Your First Design Request Submit your first design reque…" at bounding box center [532, 376] width 817 height 241
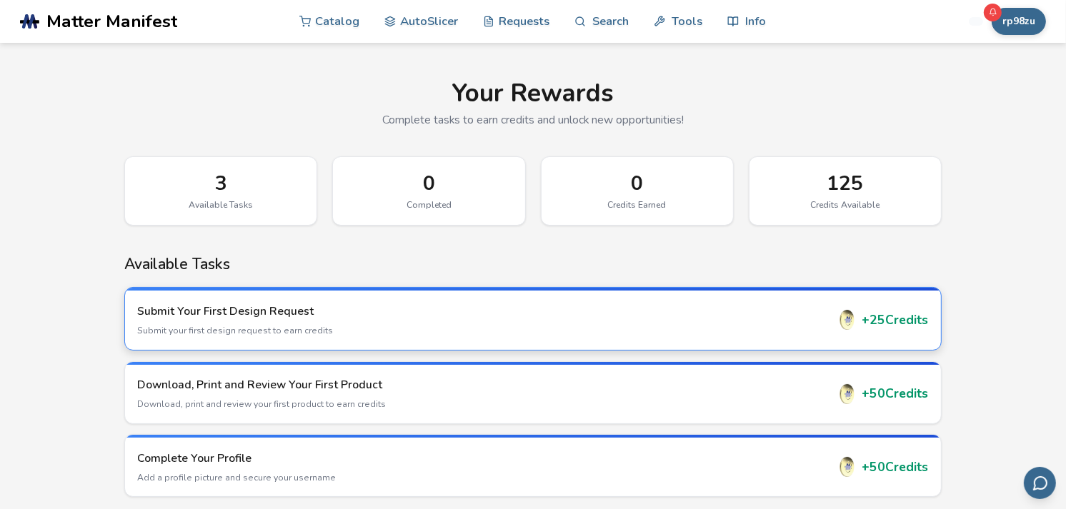
click at [677, 311] on h3 "Submit Your First Design Request" at bounding box center [482, 312] width 689 height 16
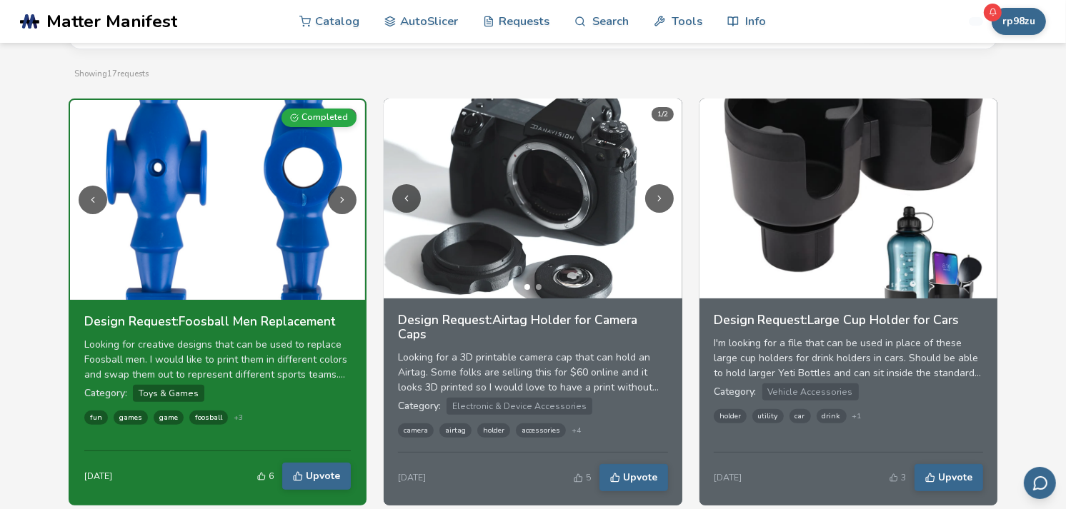
scroll to position [79, 0]
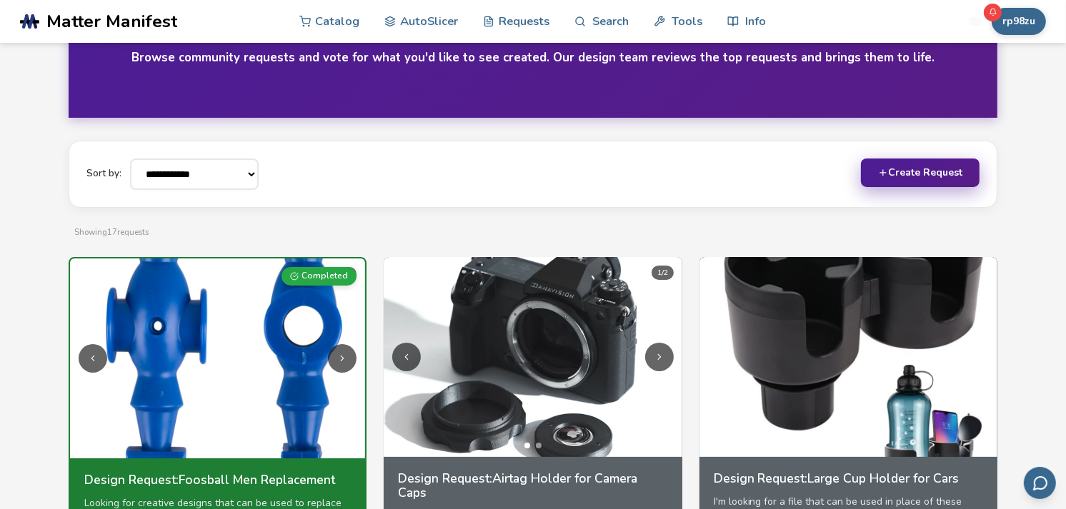
click at [921, 174] on button "Create Request" at bounding box center [920, 173] width 119 height 29
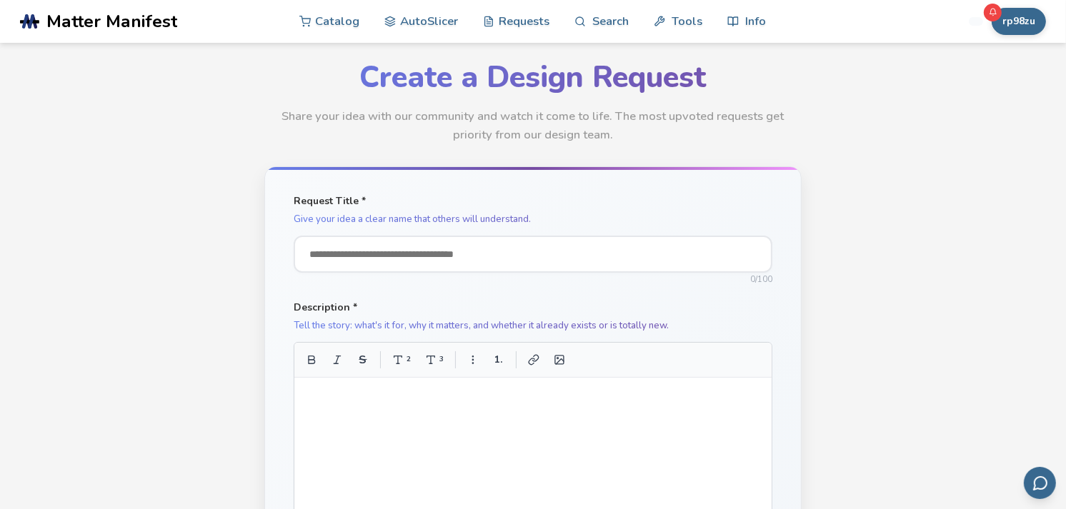
scroll to position [79, 0]
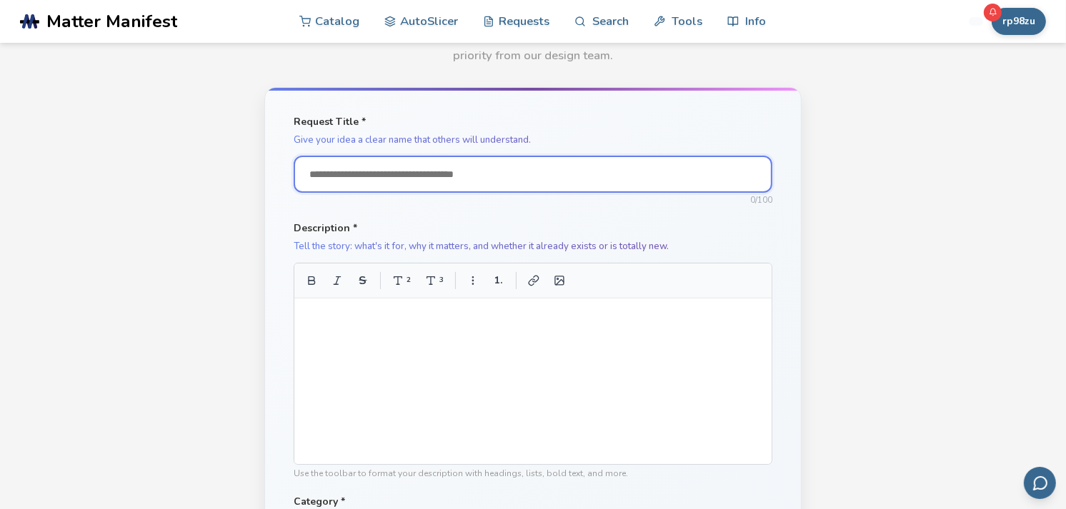
click at [477, 179] on input "Request Title *" at bounding box center [533, 174] width 479 height 37
type input "**********"
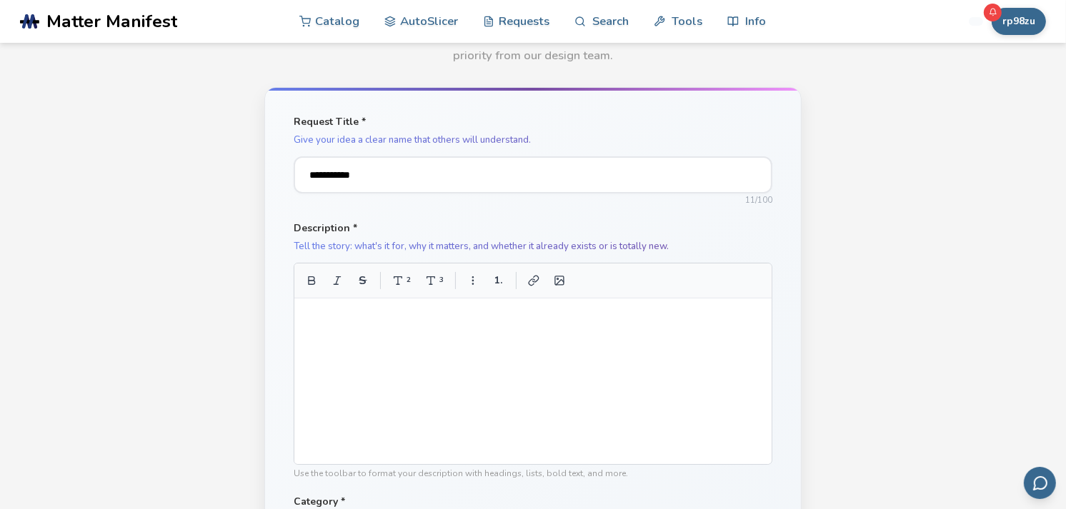
click at [394, 329] on div at bounding box center [533, 381] width 454 height 143
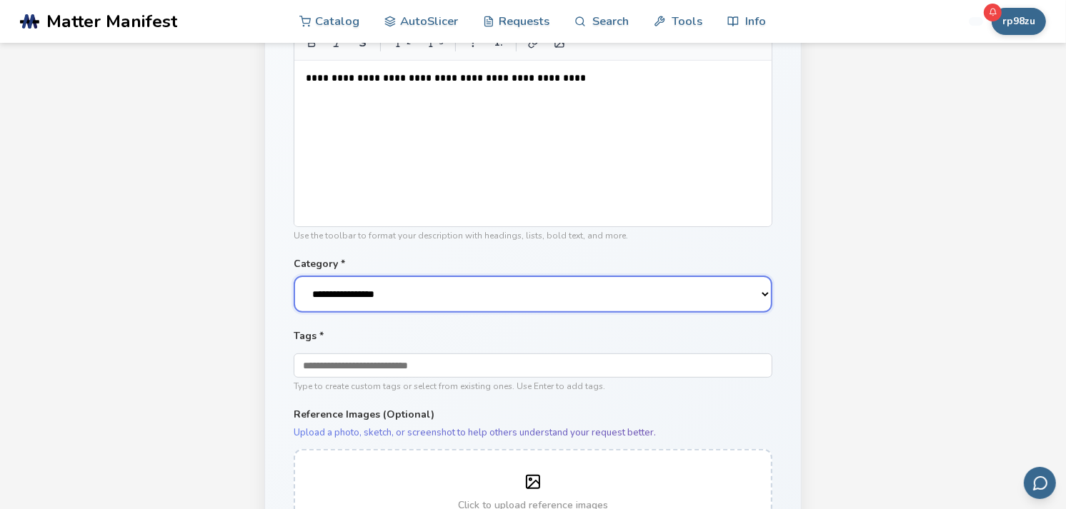
click at [401, 288] on select "**********" at bounding box center [533, 294] width 479 height 37
select select "**********"
click at [294, 276] on select "**********" at bounding box center [533, 294] width 479 height 37
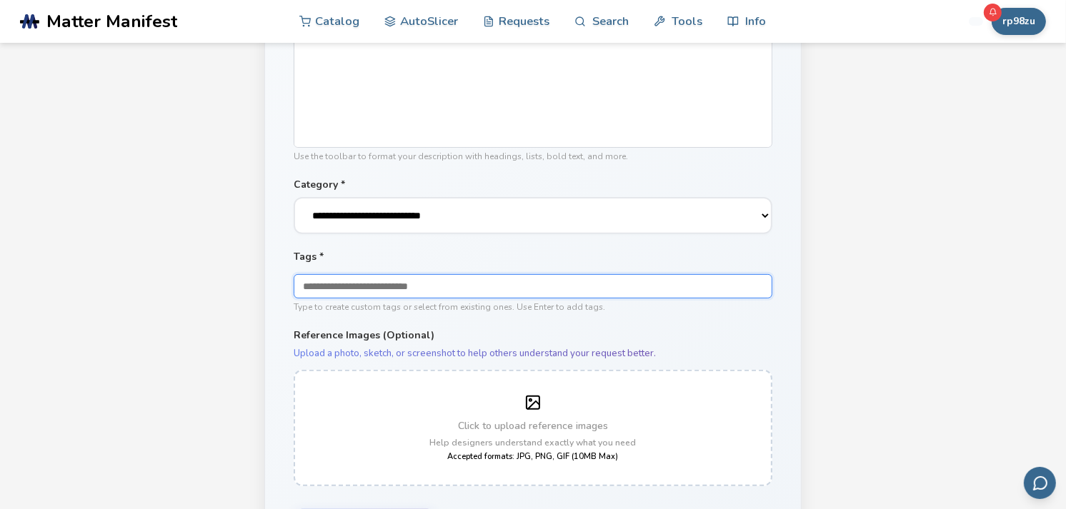
click at [349, 286] on input "text" at bounding box center [533, 286] width 479 height 24
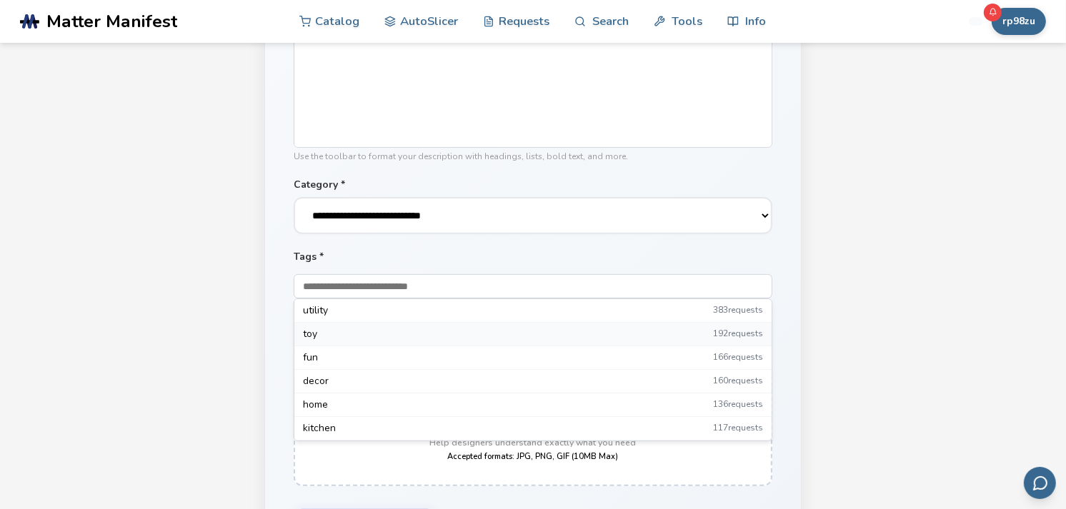
click at [323, 336] on div "toy 192 requests" at bounding box center [532, 335] width 477 height 24
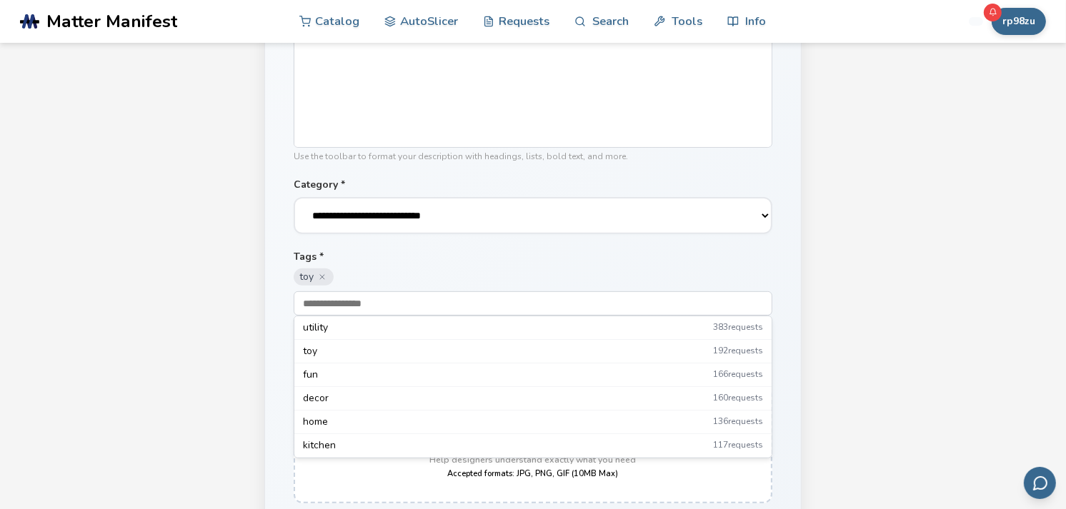
drag, startPoint x: 365, startPoint y: 280, endPoint x: 379, endPoint y: 294, distance: 19.7
click at [366, 280] on div "toy" at bounding box center [533, 277] width 479 height 17
drag, startPoint x: 818, startPoint y: 366, endPoint x: 821, endPoint y: 356, distance: 11.3
click at [821, 356] on main "**********" at bounding box center [533, 106] width 1066 height 1005
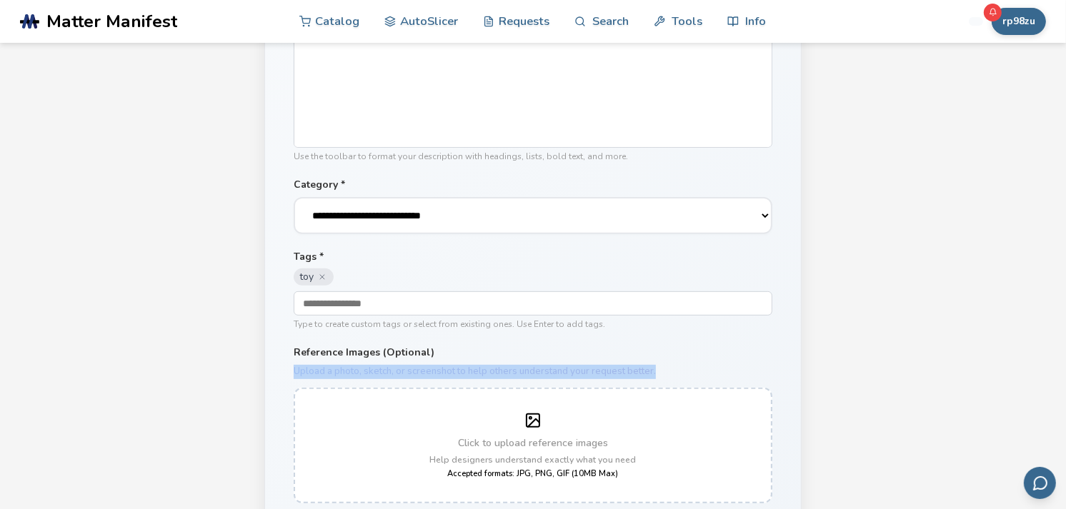
scroll to position [555, 0]
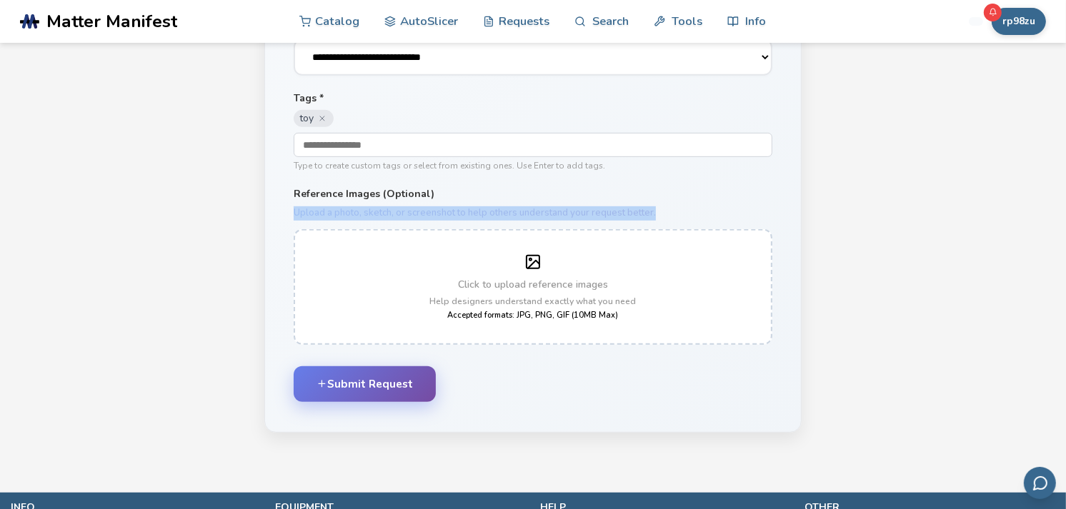
click at [366, 377] on button "Submit Request" at bounding box center [365, 384] width 142 height 36
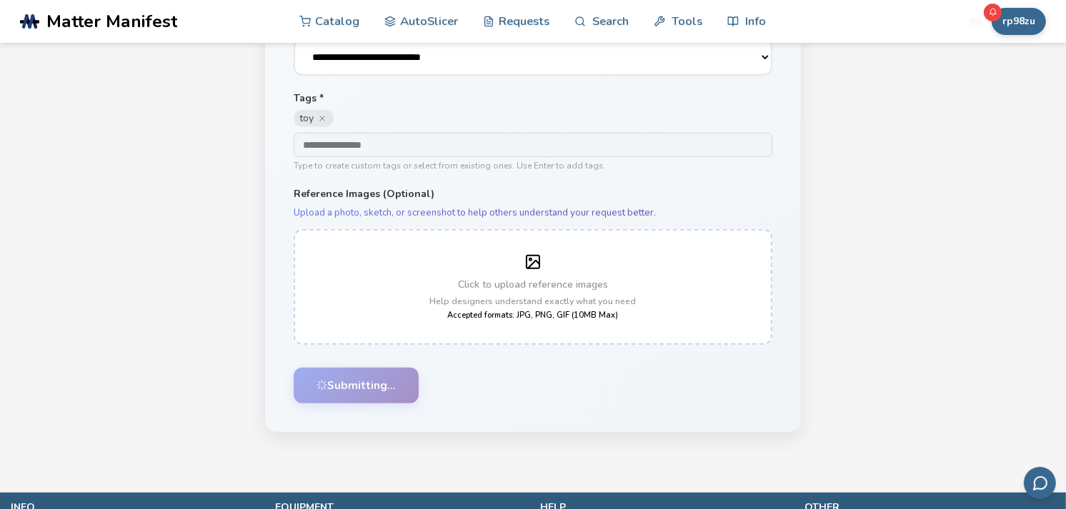
click at [509, 409] on form "**********" at bounding box center [532, 21] width 537 height 821
select select
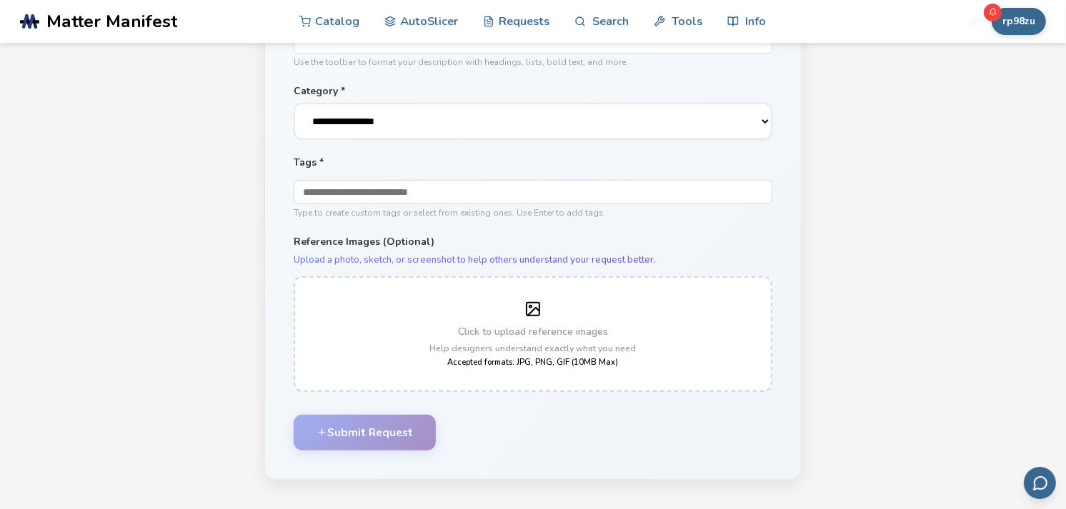
scroll to position [619, 0]
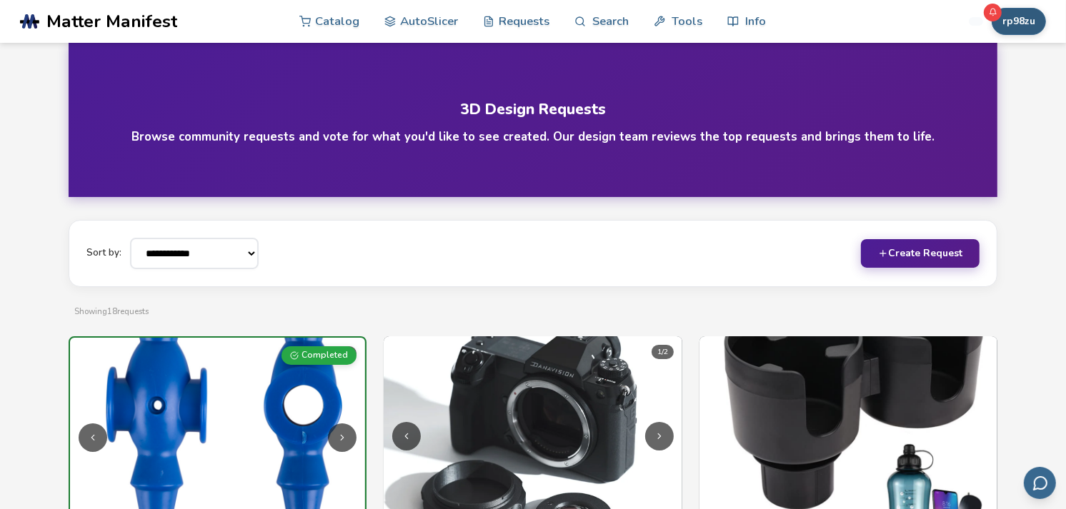
click at [1025, 25] on button "rp98zu" at bounding box center [1018, 21] width 54 height 27
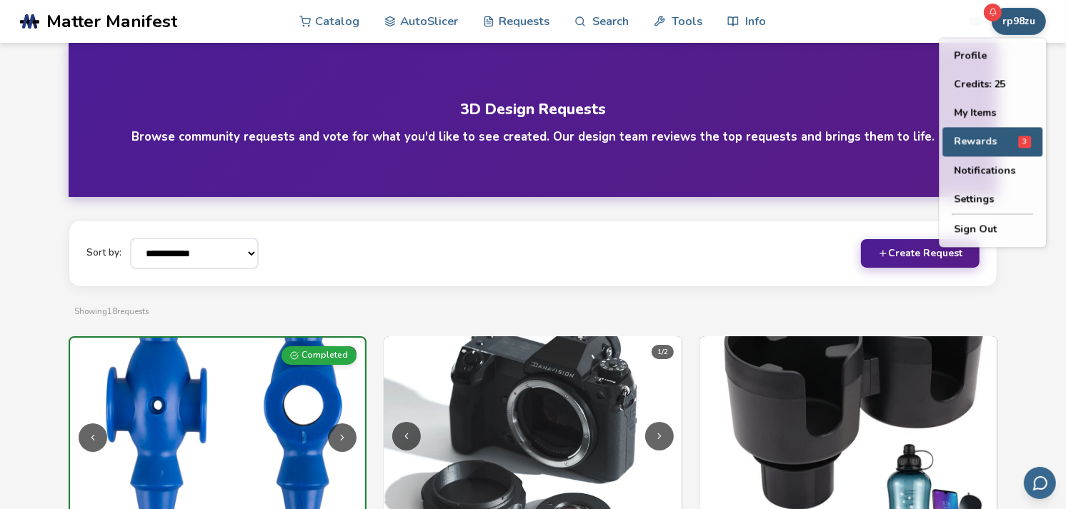
click at [1008, 151] on button "Rewards 3" at bounding box center [992, 142] width 100 height 29
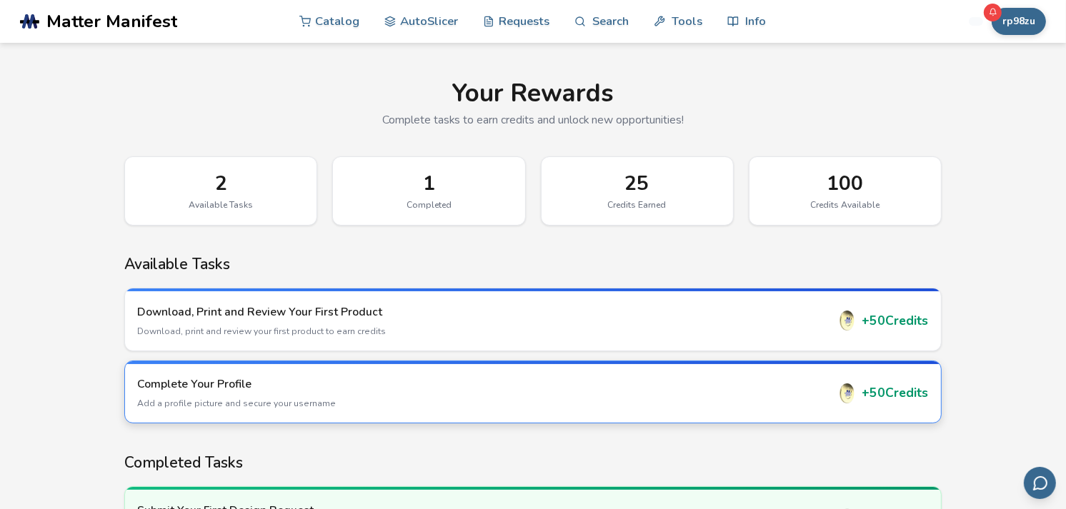
scroll to position [79, 0]
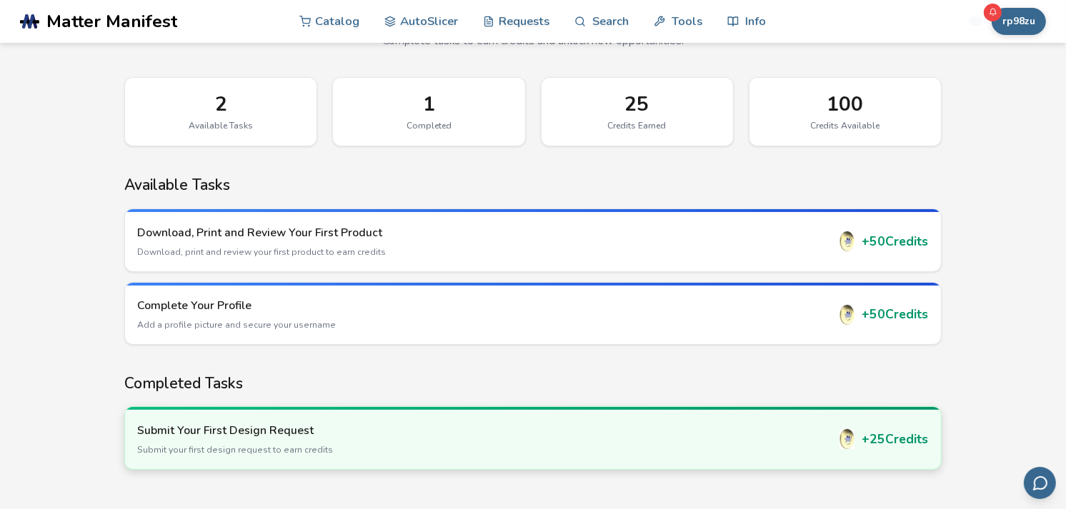
click at [784, 426] on h3 "Submit Your First Design Request" at bounding box center [482, 431] width 689 height 16
click at [473, 444] on p "Submit your first design request to earn credits" at bounding box center [482, 450] width 689 height 13
click at [837, 430] on img at bounding box center [847, 439] width 20 height 20
click at [833, 431] on div "Submit Your First Design Request Submit your first design request to earn credi…" at bounding box center [533, 439] width 816 height 59
click at [831, 433] on div "Submit Your First Design Request Submit your first design request to earn credi…" at bounding box center [533, 439] width 816 height 59
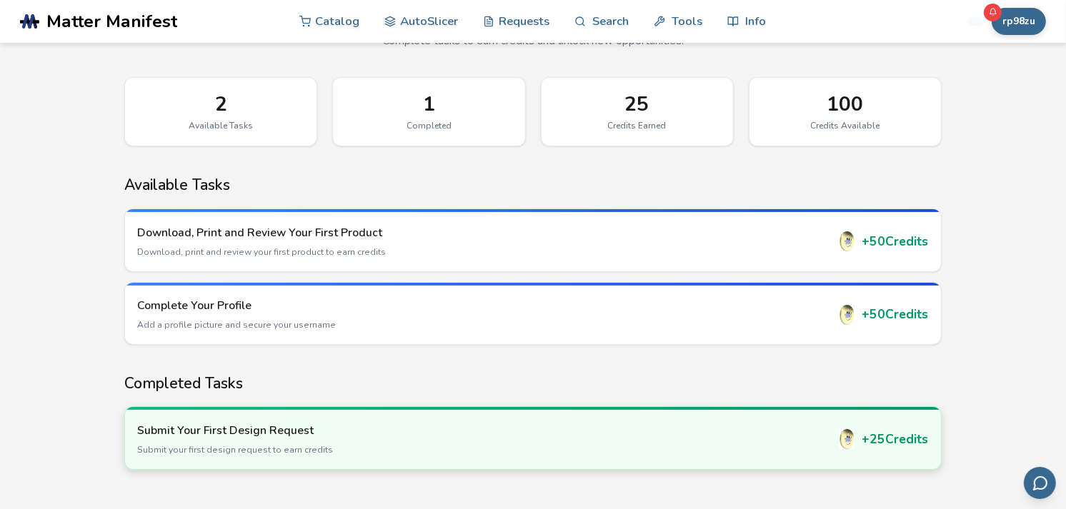
click at [829, 436] on div "Submit Your First Design Request Submit your first design request to earn credi…" at bounding box center [533, 439] width 816 height 59
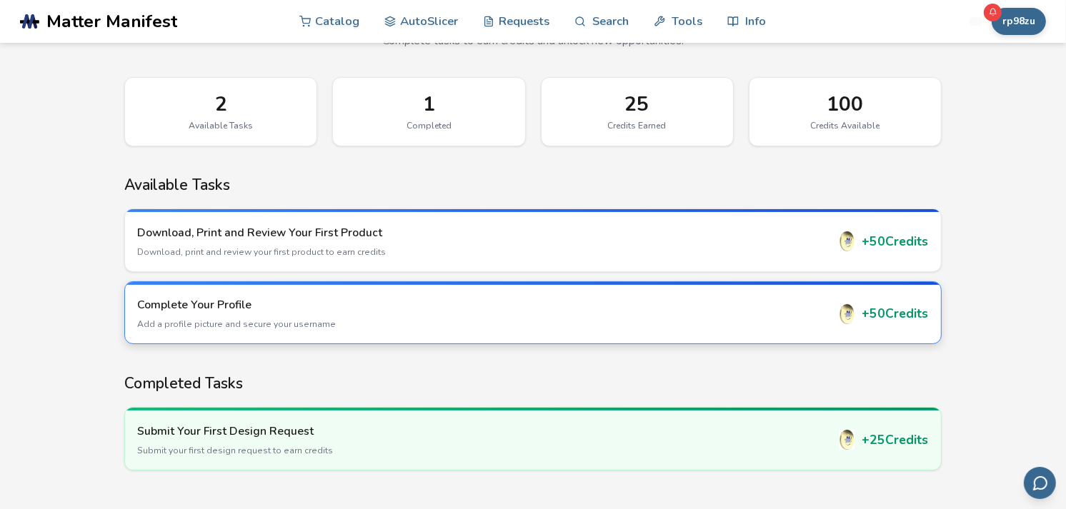
drag, startPoint x: 827, startPoint y: 434, endPoint x: 905, endPoint y: 327, distance: 131.9
click at [905, 327] on div "Your Rewards Complete tasks to earn credits and unlock new opportunities! 2 Ava…" at bounding box center [532, 242] width 857 height 557
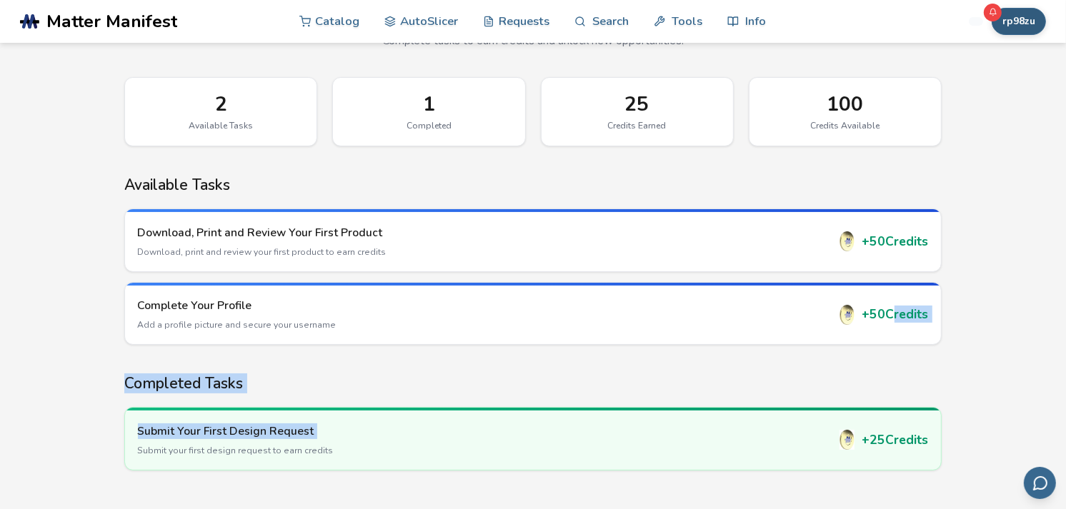
click at [1007, 18] on button "rp98zu" at bounding box center [1018, 21] width 54 height 27
click at [1021, 389] on main "Your Rewards Complete tasks to earn credits and unlock new opportunities! 2 Ava…" at bounding box center [533, 221] width 1066 height 600
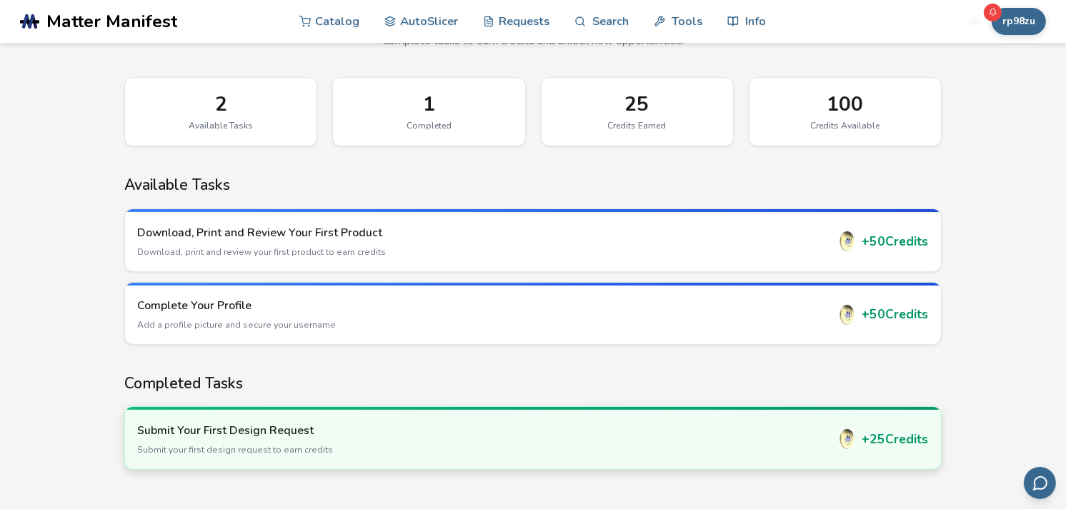
click at [649, 460] on div "Submit Your First Design Request Submit your first design request to earn credi…" at bounding box center [533, 439] width 816 height 59
click at [656, 458] on div "Submit Your First Design Request Submit your first design request to earn credi…" at bounding box center [533, 439] width 816 height 59
click at [869, 437] on div "+ 25 Credits" at bounding box center [882, 439] width 91 height 20
drag, startPoint x: 736, startPoint y: 469, endPoint x: 718, endPoint y: 464, distance: 19.1
click at [722, 466] on div "Submit Your First Design Request Submit your first design request to earn credi…" at bounding box center [533, 439] width 816 height 59
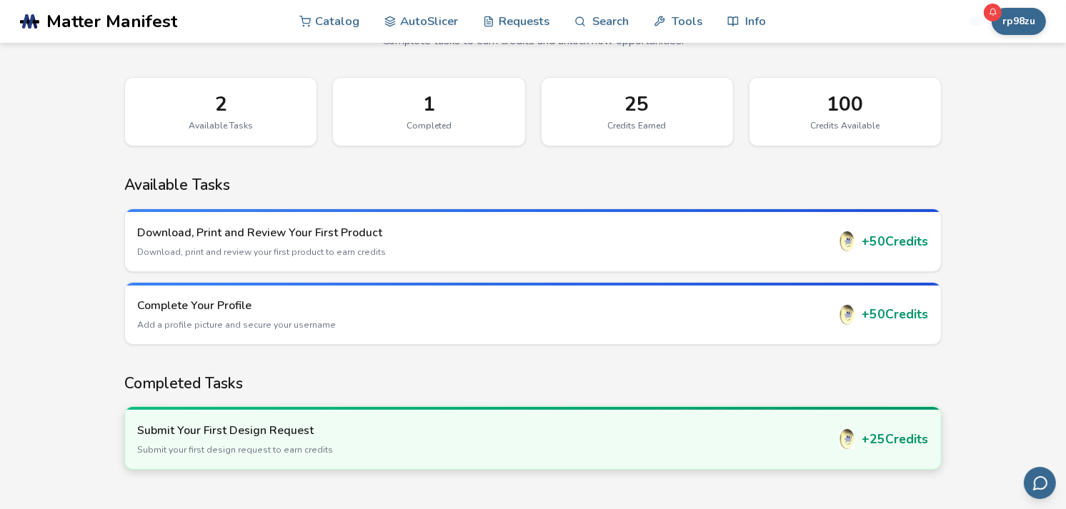
drag, startPoint x: 691, startPoint y: 447, endPoint x: 904, endPoint y: 459, distance: 213.9
click at [905, 459] on div "Submit Your First Design Request Submit your first design request to earn credi…" at bounding box center [533, 439] width 816 height 59
drag, startPoint x: 998, startPoint y: 19, endPoint x: 986, endPoint y: 24, distance: 13.1
click at [990, 23] on div "rp98zu" at bounding box center [1007, 21] width 77 height 27
click at [1011, 25] on button "rp98zu" at bounding box center [1018, 21] width 54 height 27
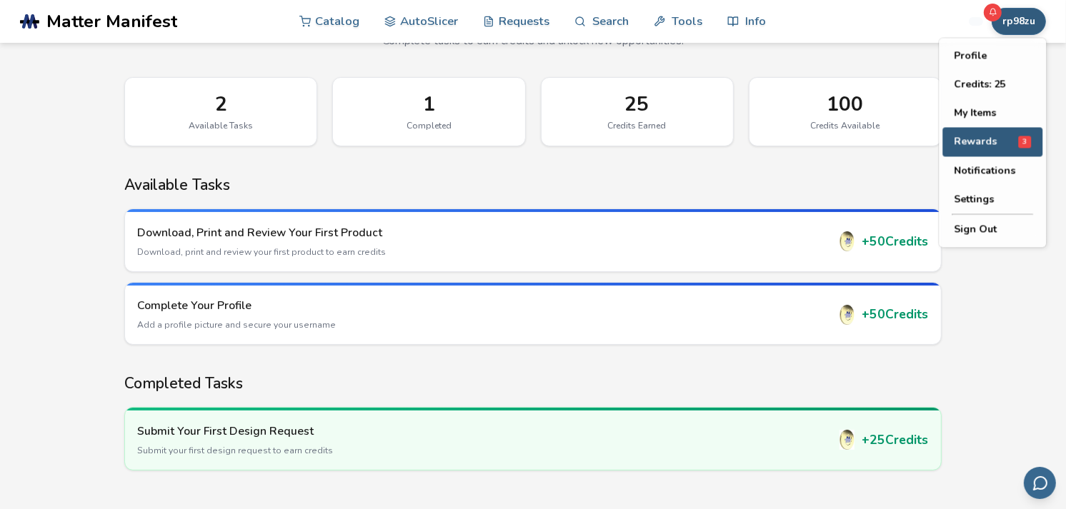
click at [1004, 149] on button "Rewards 3" at bounding box center [992, 142] width 100 height 29
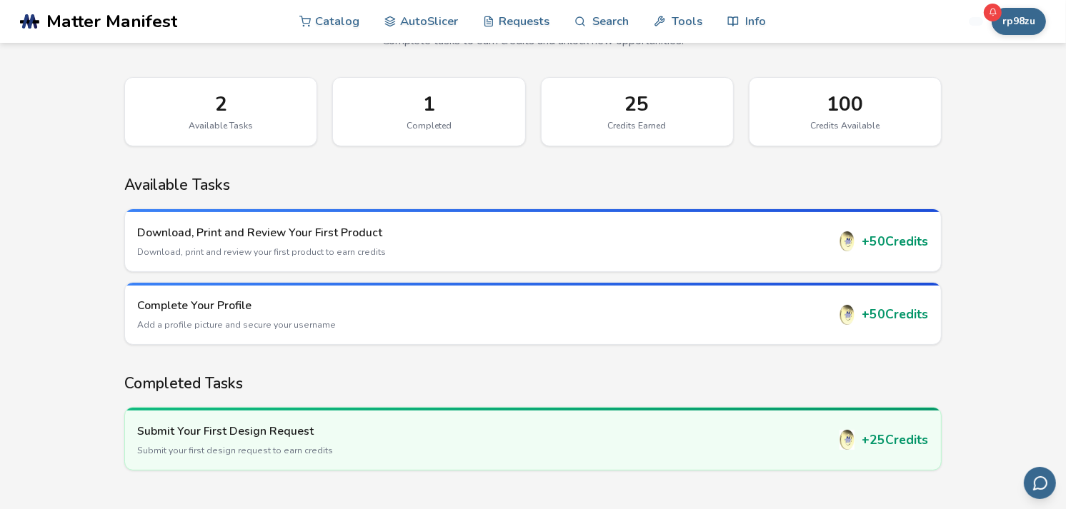
click at [839, 103] on div "100" at bounding box center [844, 104] width 161 height 23
click at [500, 141] on div "1 Completed" at bounding box center [428, 111] width 193 height 69
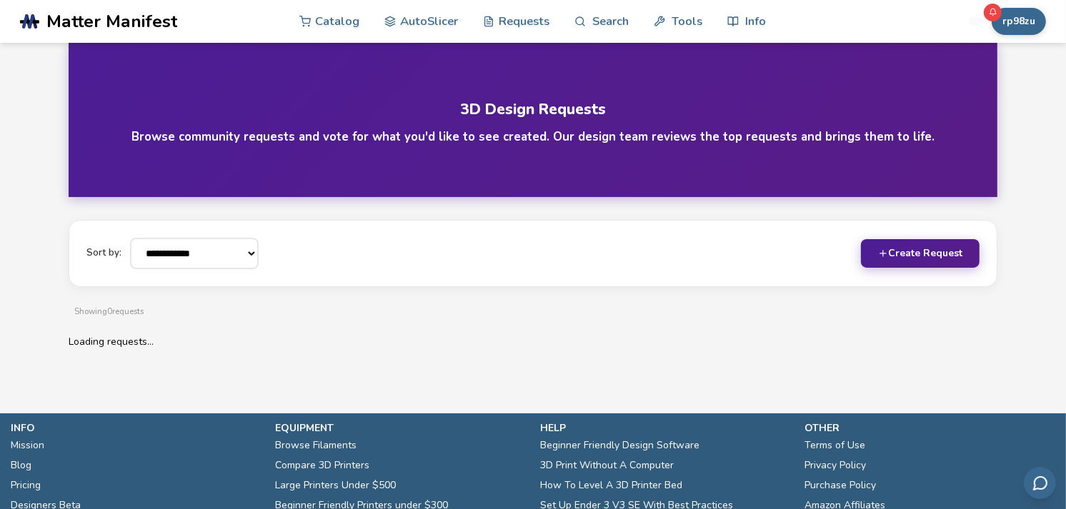
scroll to position [619, 0]
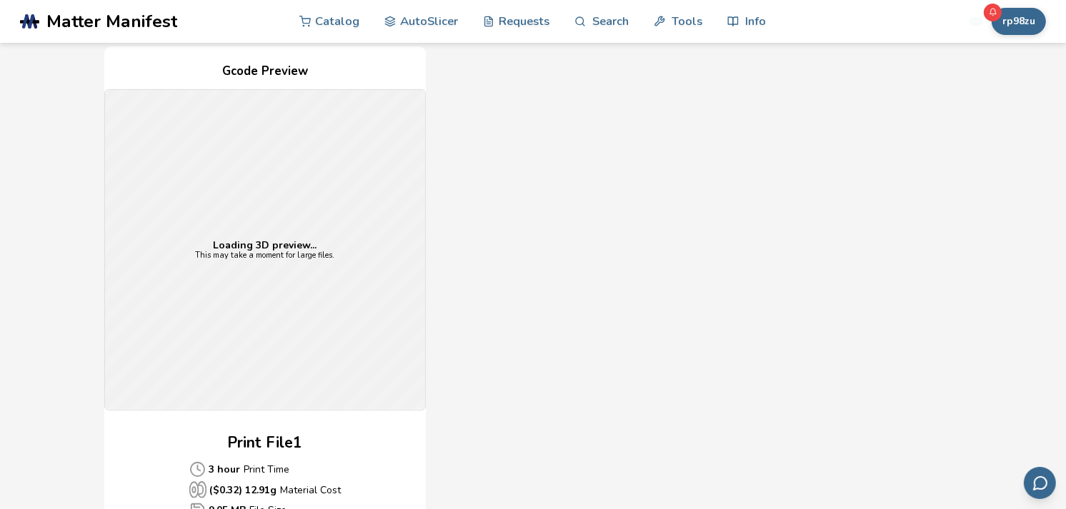
scroll to position [555, 0]
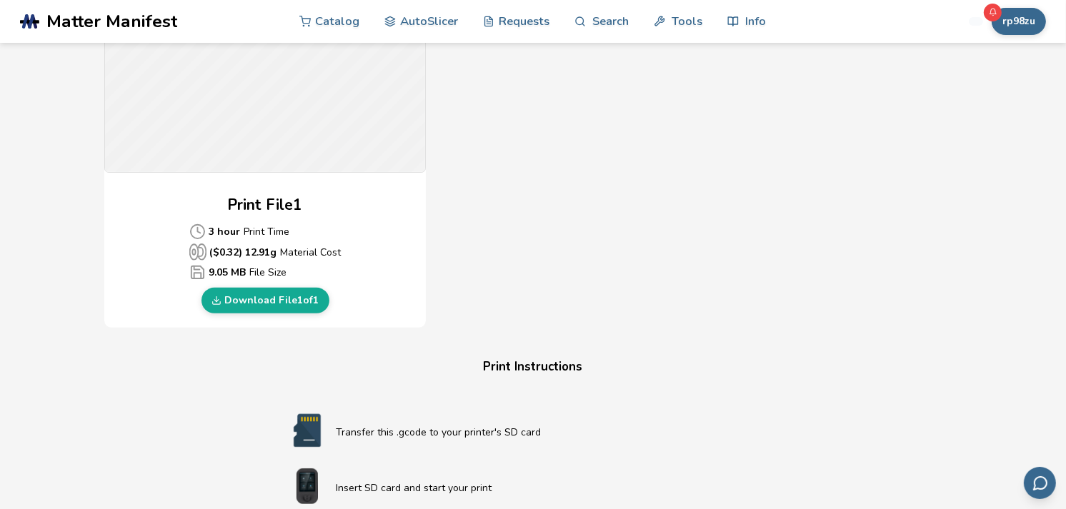
click at [266, 307] on link "Download File 1 of 1" at bounding box center [265, 301] width 128 height 26
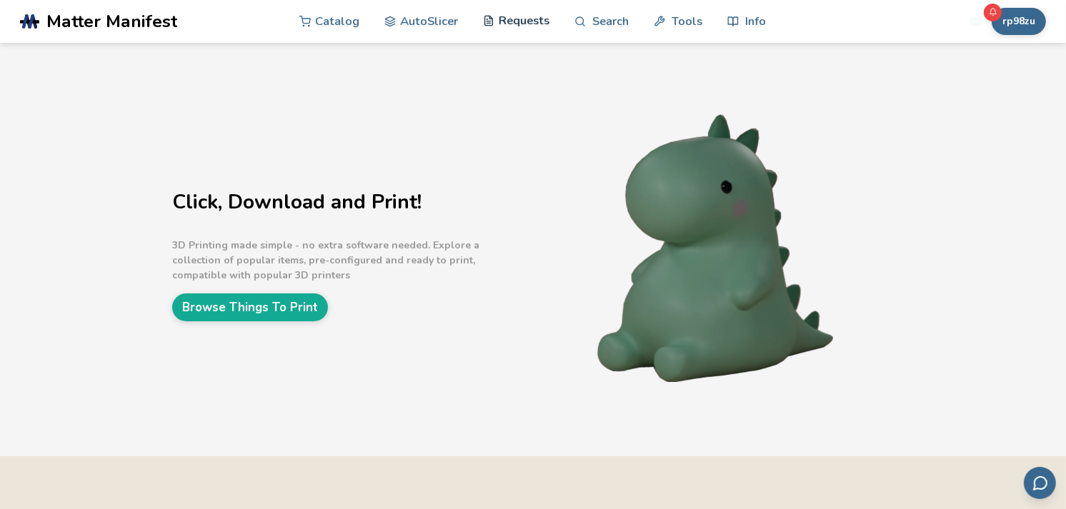
click at [519, 20] on link "Requests" at bounding box center [516, 20] width 66 height 43
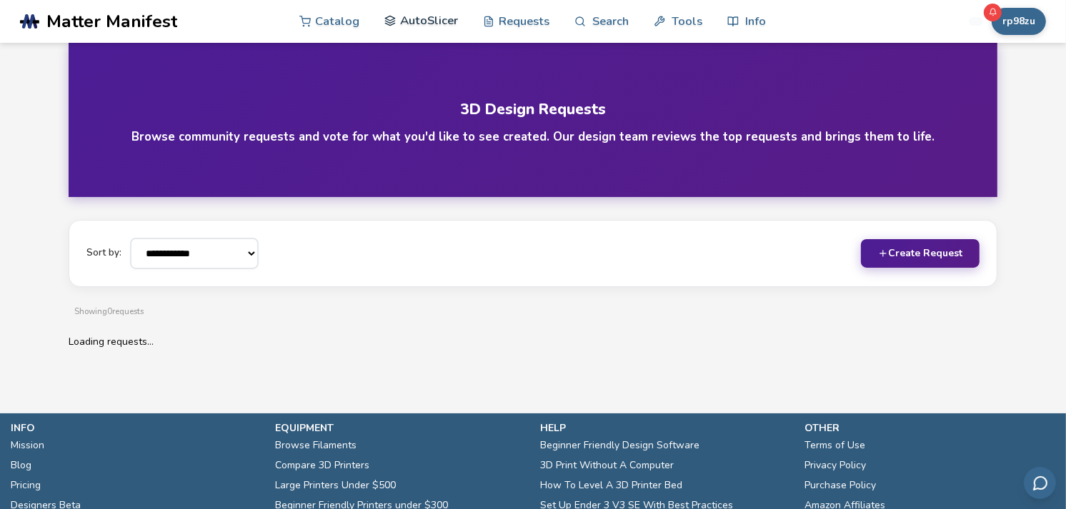
drag, startPoint x: 404, startPoint y: 26, endPoint x: 411, endPoint y: 29, distance: 7.7
click at [406, 29] on link "AutoSlicer" at bounding box center [421, 20] width 74 height 43
click at [1026, 24] on button "rp98zu" at bounding box center [1018, 21] width 54 height 27
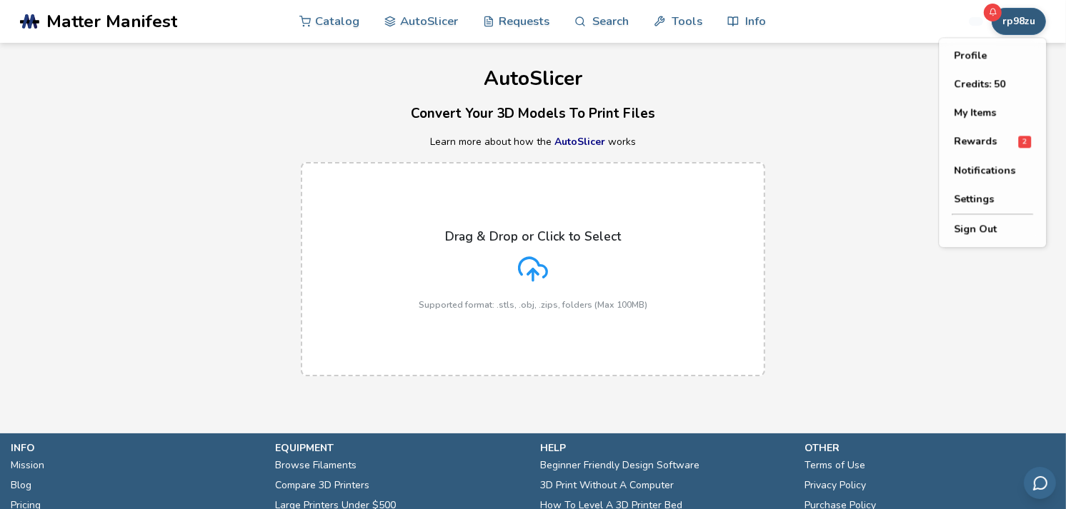
click at [922, 234] on div "Drag & Drop or Click to Select Supported format: .stls, .obj, .zips, folders (M…" at bounding box center [533, 269] width 1066 height 243
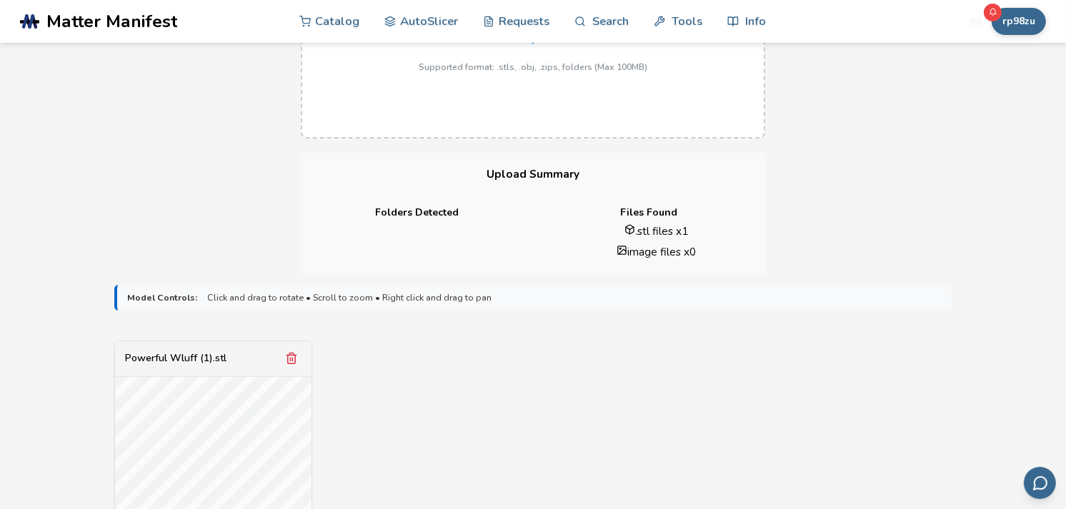
scroll to position [476, 0]
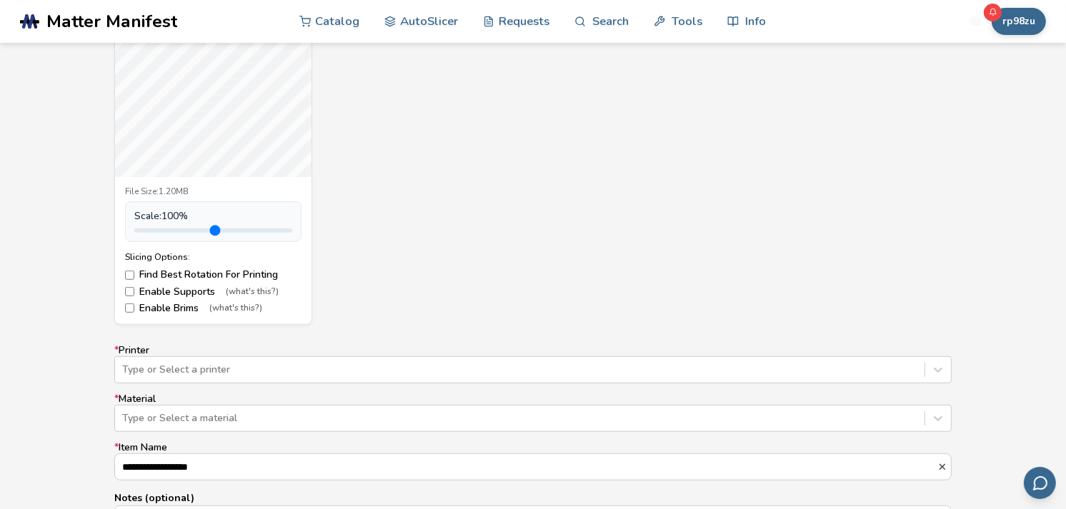
click at [232, 389] on div "**********" at bounding box center [532, 450] width 837 height 211
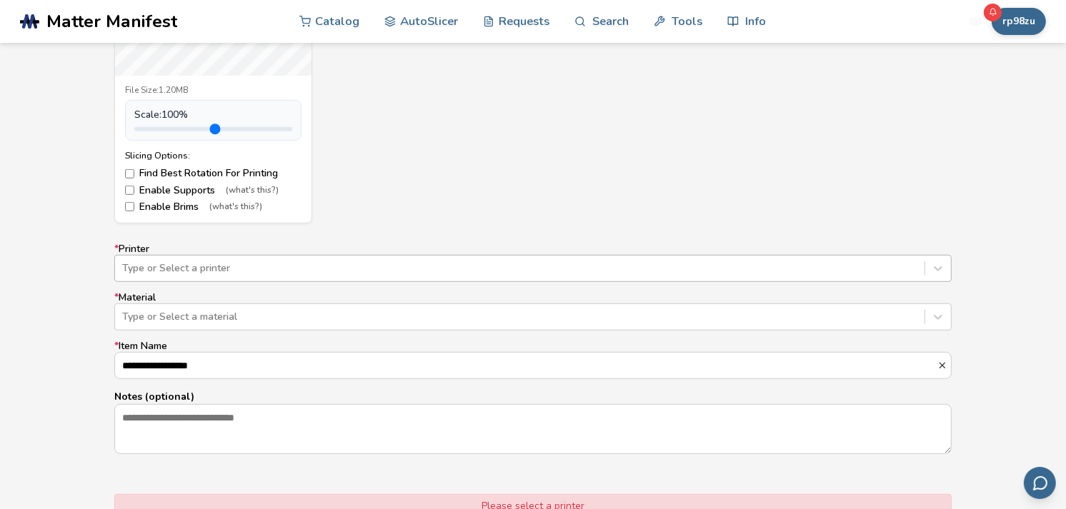
click at [224, 282] on div "Type or Select a printer" at bounding box center [532, 268] width 837 height 27
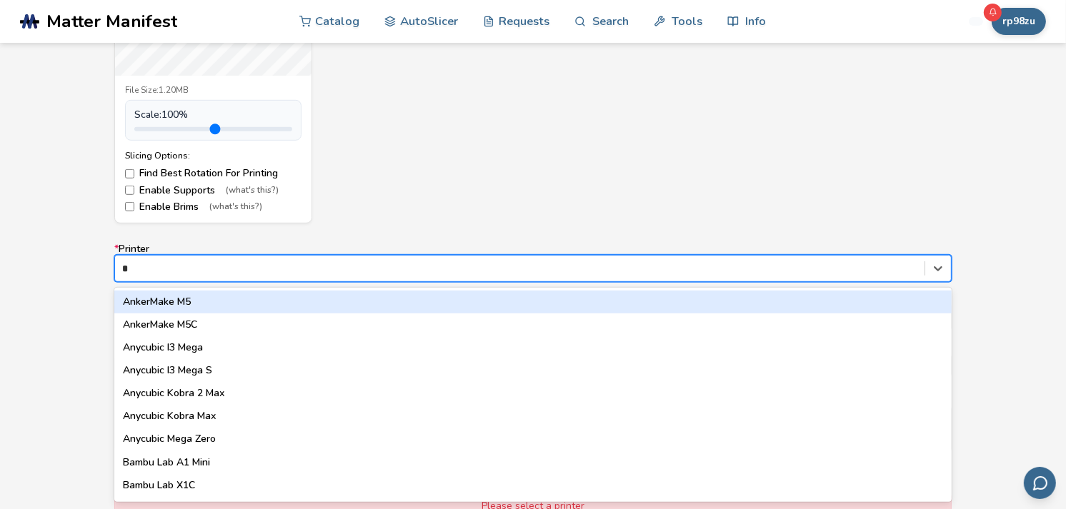
type input "**"
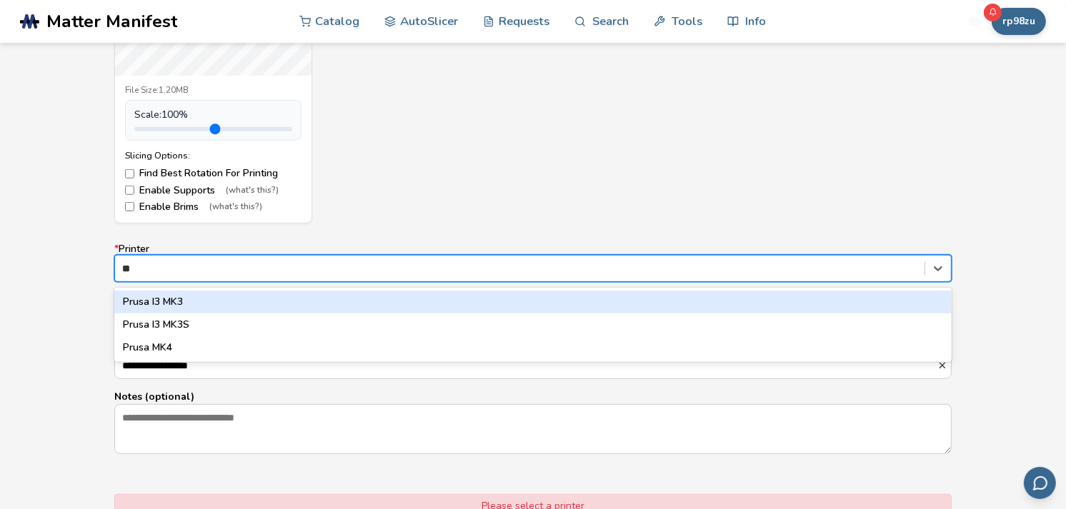
click at [198, 311] on div "Prusa I3 MK3" at bounding box center [532, 302] width 837 height 23
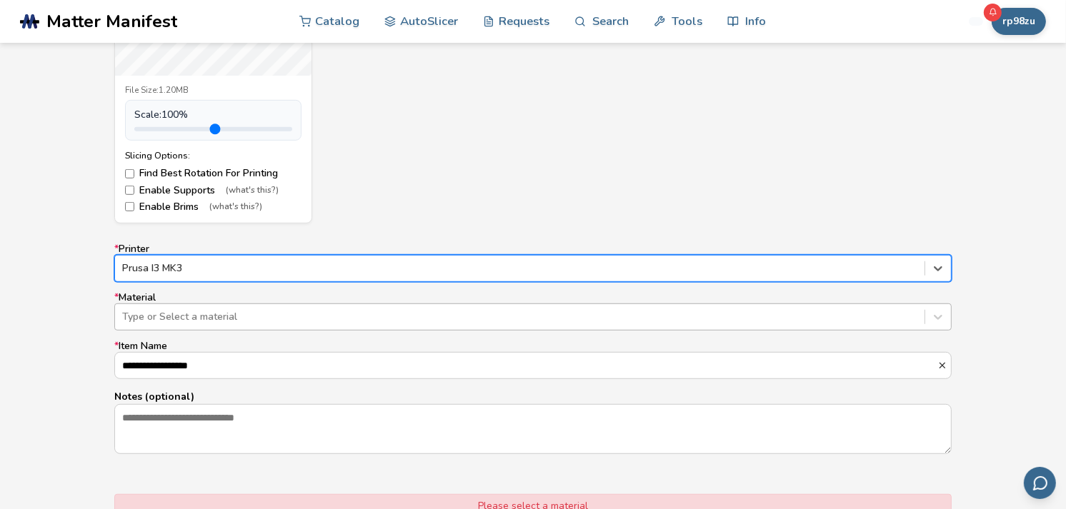
click at [211, 317] on div at bounding box center [519, 317] width 795 height 14
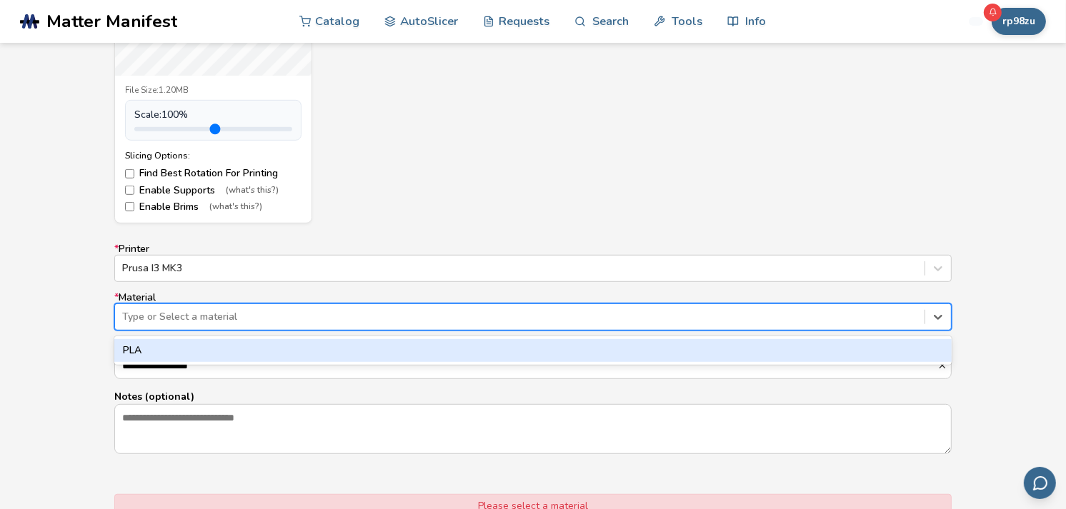
drag, startPoint x: 204, startPoint y: 344, endPoint x: 207, endPoint y: 353, distance: 9.7
click at [206, 344] on div "PLA" at bounding box center [532, 350] width 837 height 23
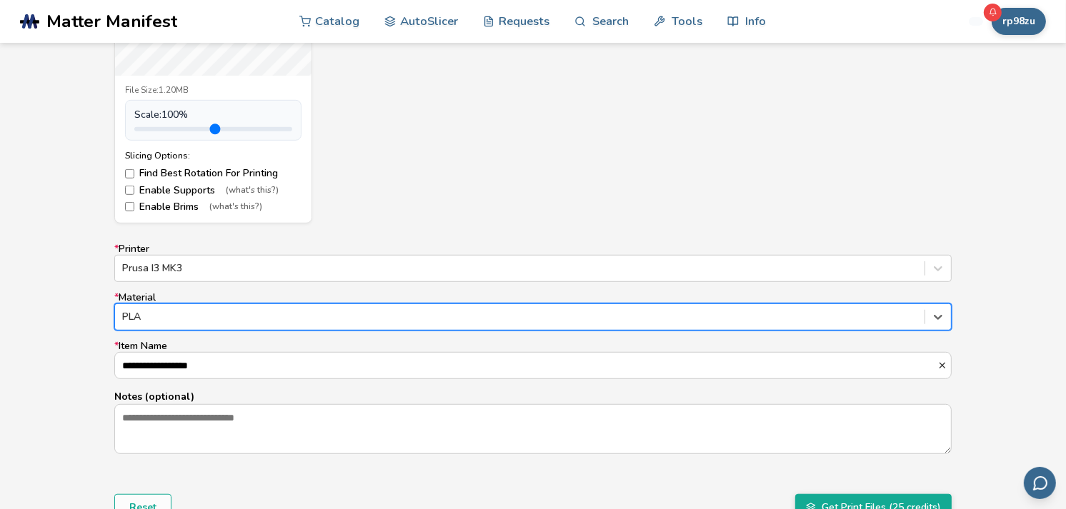
click at [101, 384] on div "**********" at bounding box center [533, 177] width 1066 height 801
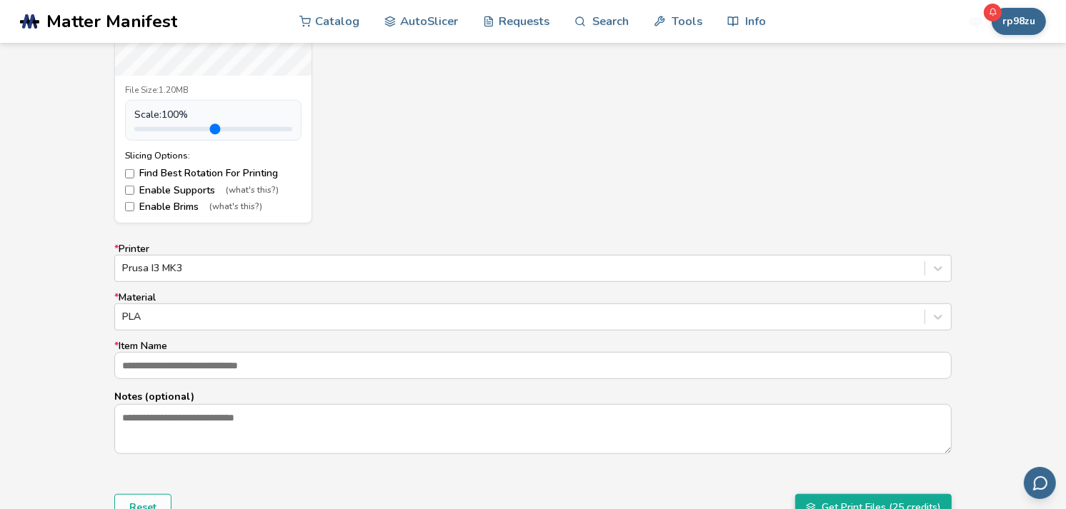
scroll to position [0, 0]
type input "**********"
click at [597, 159] on div "Powerful Wluff (1).stl File Size: 1.20MB Scale: 100 % Slicing Options: Find Bes…" at bounding box center [532, 33] width 837 height 381
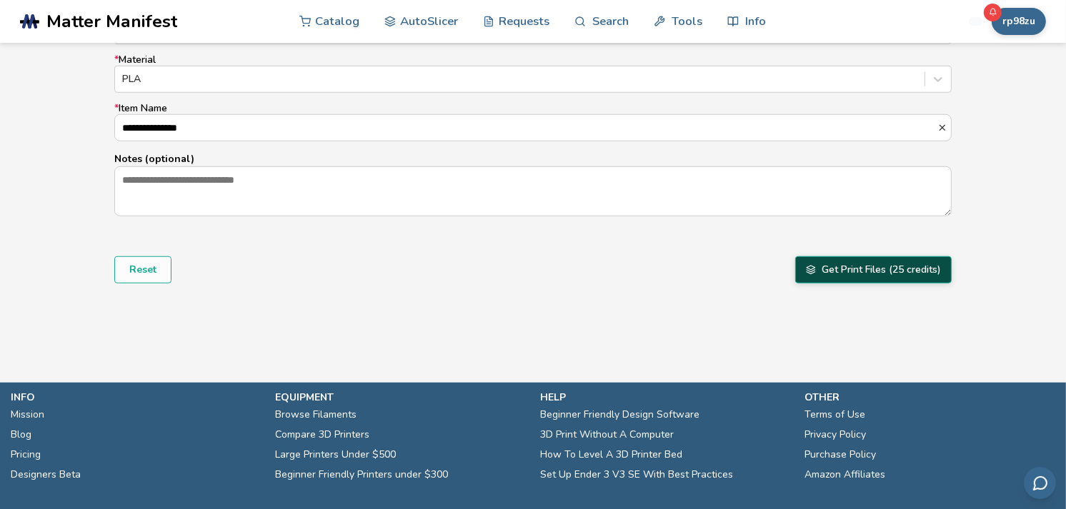
click at [834, 279] on button "Get Print Files (25 credits)" at bounding box center [873, 269] width 156 height 27
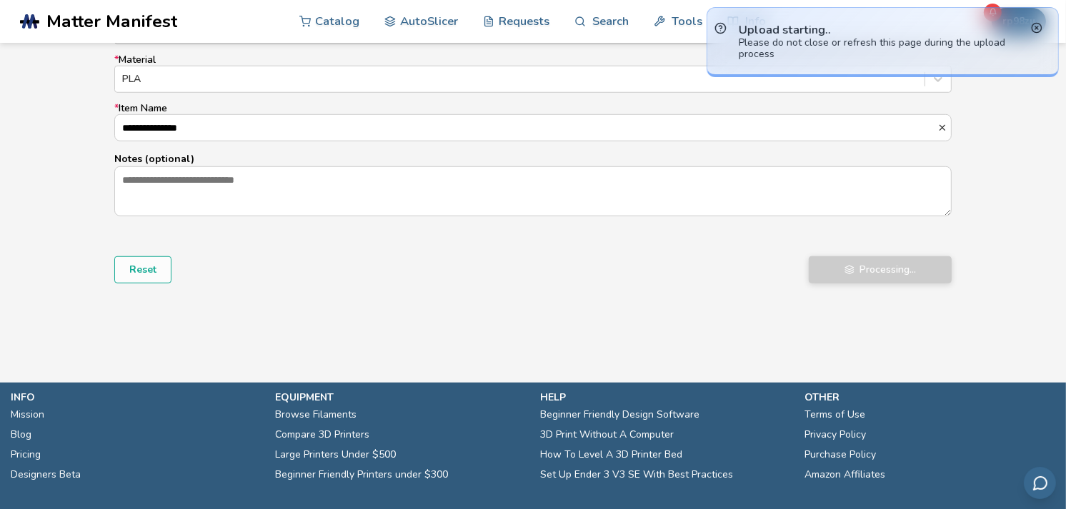
scroll to position [736, 0]
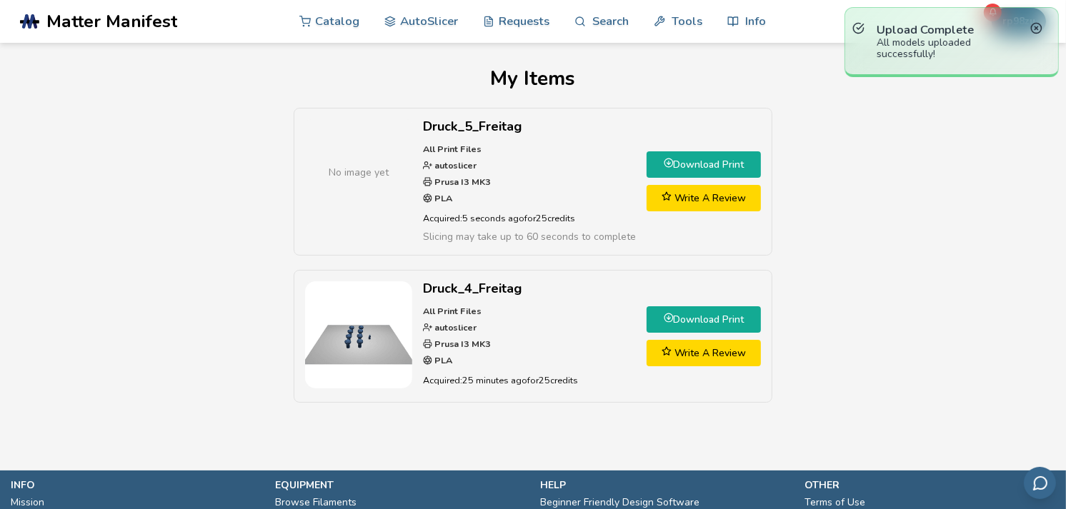
click at [717, 168] on link "Download Print" at bounding box center [703, 164] width 114 height 26
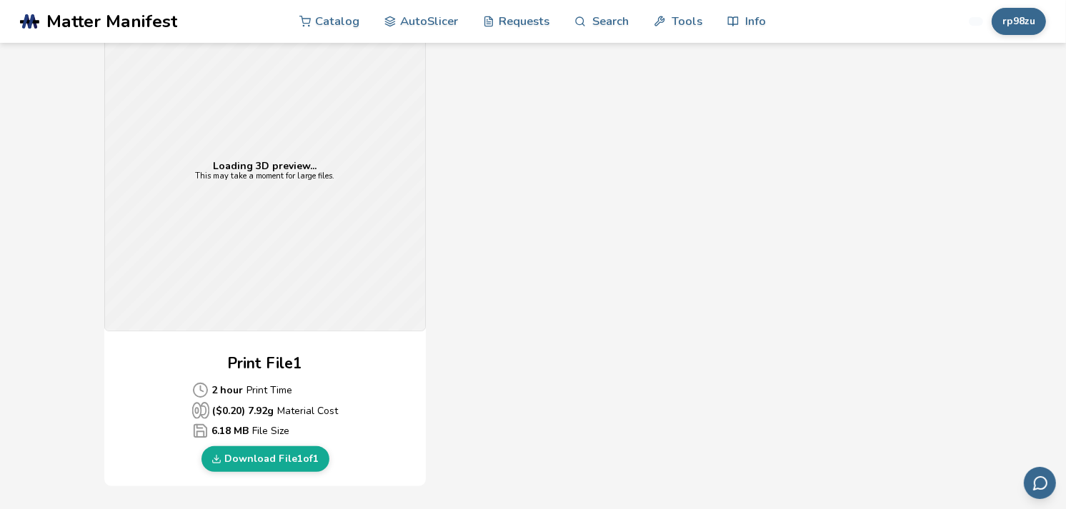
scroll to position [476, 0]
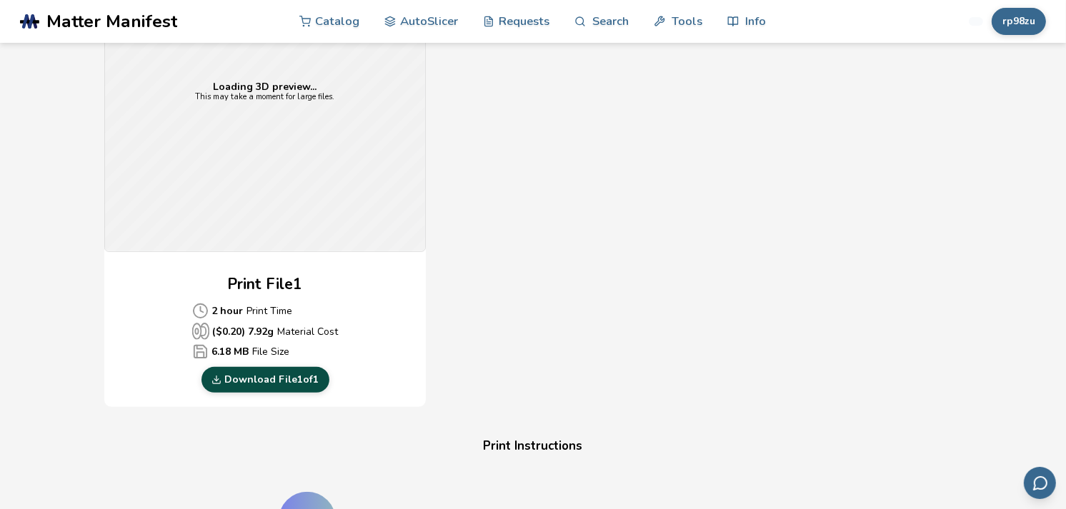
click at [284, 379] on link "Download File 1 of 1" at bounding box center [265, 380] width 128 height 26
